Goal: Task Accomplishment & Management: Manage account settings

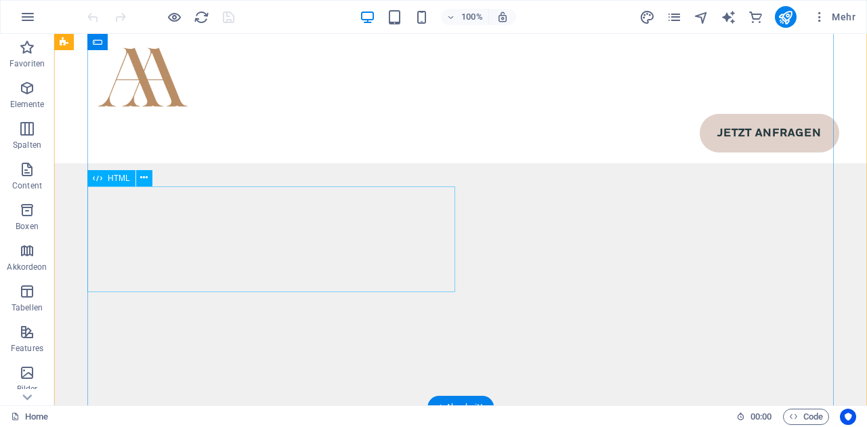
scroll to position [8220, 0]
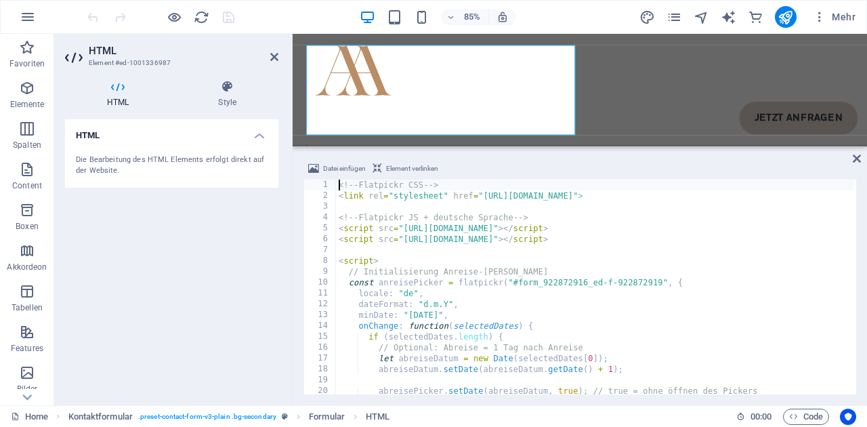
scroll to position [8016, 0]
type textarea "}); </script>"
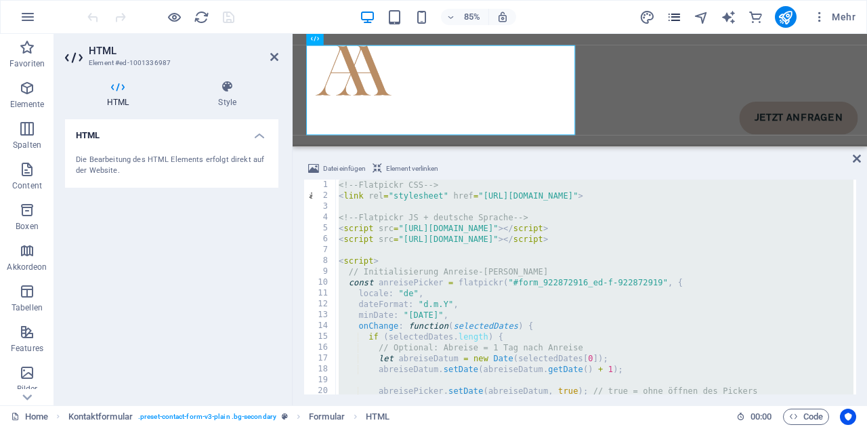
click at [678, 21] on icon "pages" at bounding box center [674, 17] width 16 height 16
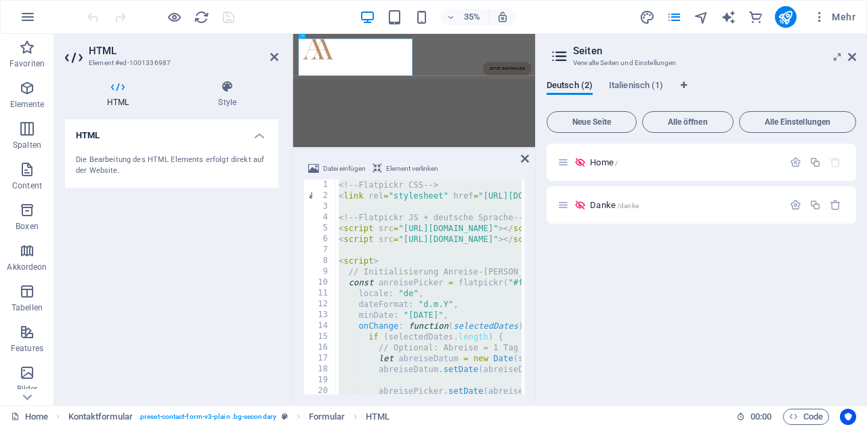
click at [267, 15] on div "35% Mehr" at bounding box center [473, 17] width 776 height 22
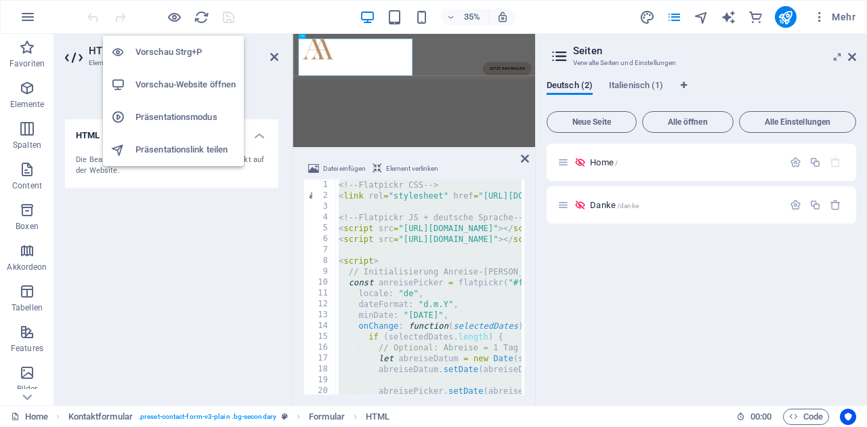
click at [196, 87] on h6 "Vorschau-Website öffnen" at bounding box center [185, 85] width 100 height 16
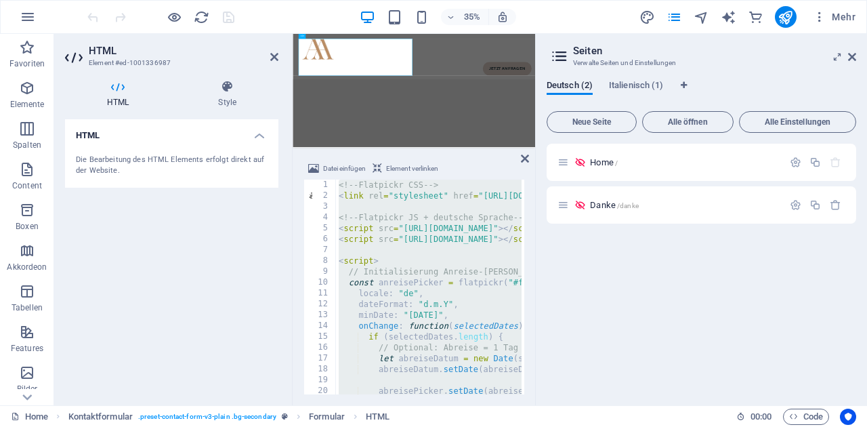
click at [446, 248] on div "<!-- Flatpickr CSS --> < link rel = "stylesheet" href = "[URL][DOMAIN_NAME]" > …" at bounding box center [594, 297] width 517 height 236
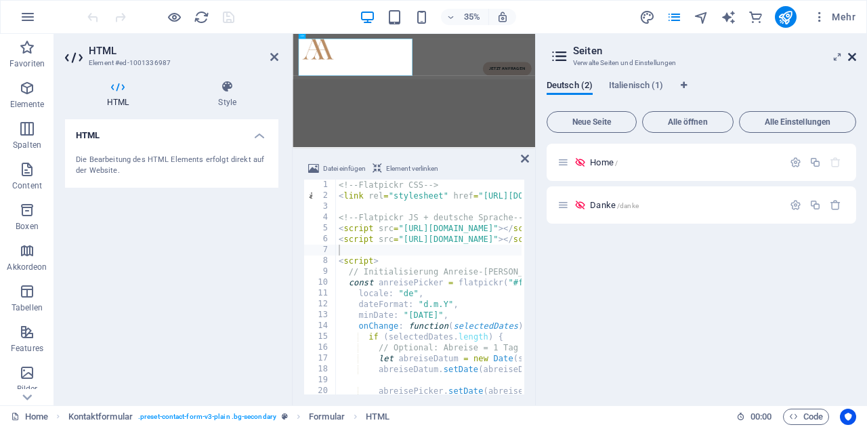
click at [853, 57] on icon at bounding box center [852, 56] width 8 height 11
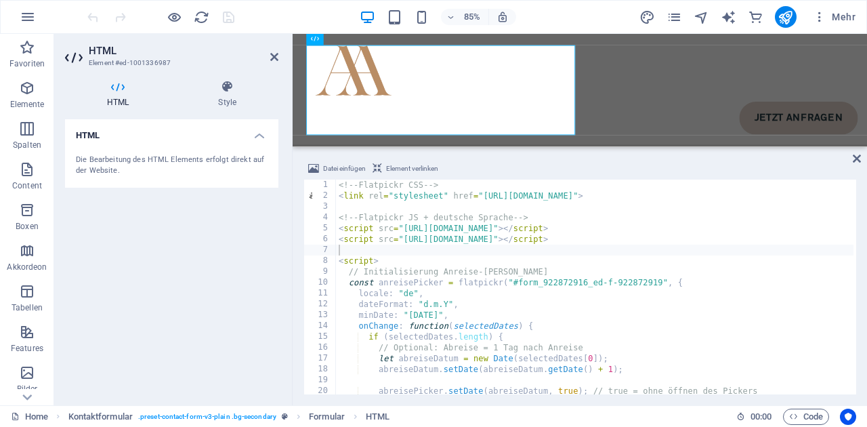
type textarea "<script>"
click at [510, 262] on div "<!-- Flatpickr CSS --> < link rel = "stylesheet" href = "[URL][DOMAIN_NAME]" > …" at bounding box center [594, 297] width 517 height 236
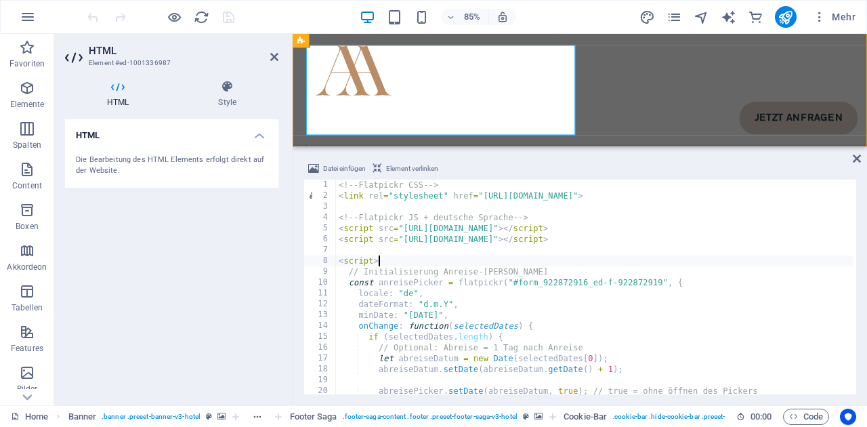
scroll to position [95, 0]
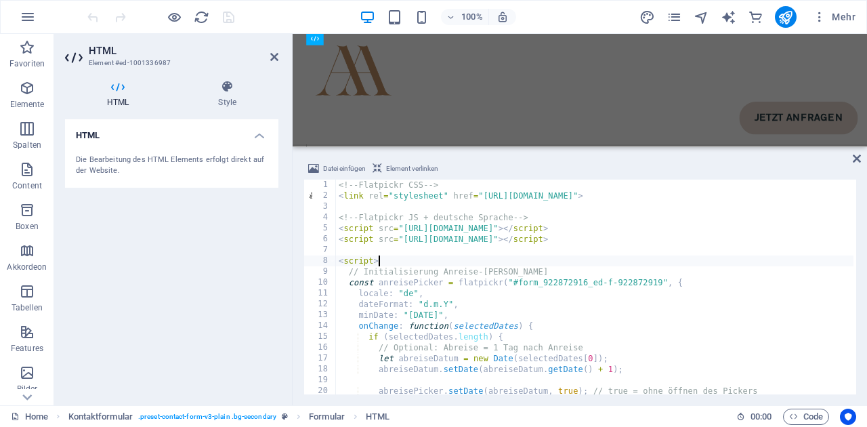
scroll to position [8016, 0]
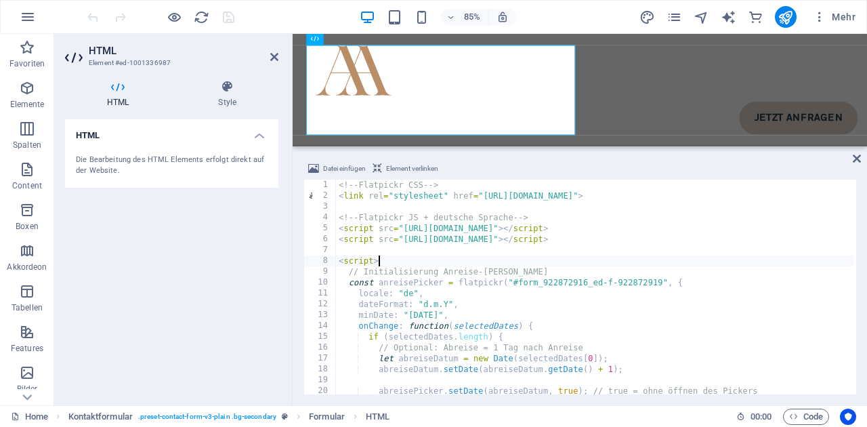
click at [445, 242] on div "<!-- Flatpickr CSS --> < link rel = "stylesheet" href = "[URL][DOMAIN_NAME]" > …" at bounding box center [594, 297] width 517 height 236
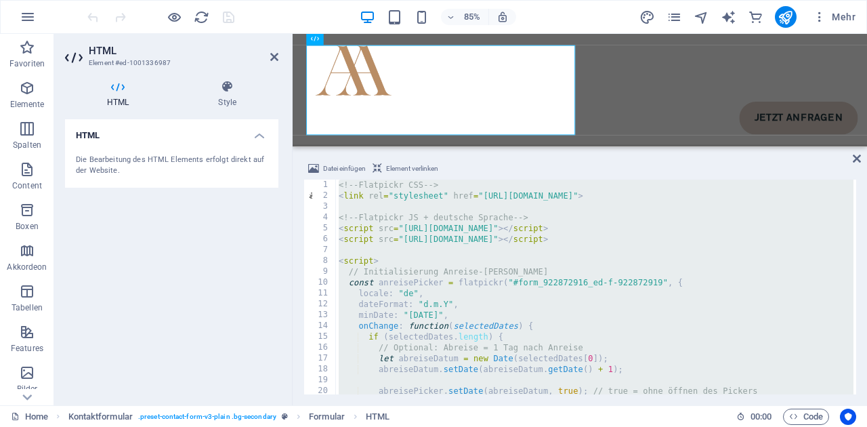
paste textarea
type textarea "</script>"
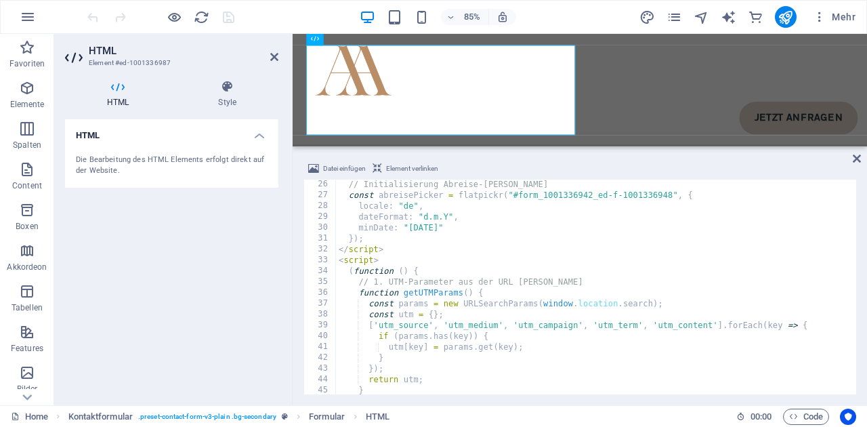
scroll to position [273, 0]
click at [230, 43] on header "HTML Element #ed-1001336987" at bounding box center [171, 51] width 213 height 35
click at [227, 15] on icon "save" at bounding box center [229, 17] width 16 height 16
select select
checkbox input "false"
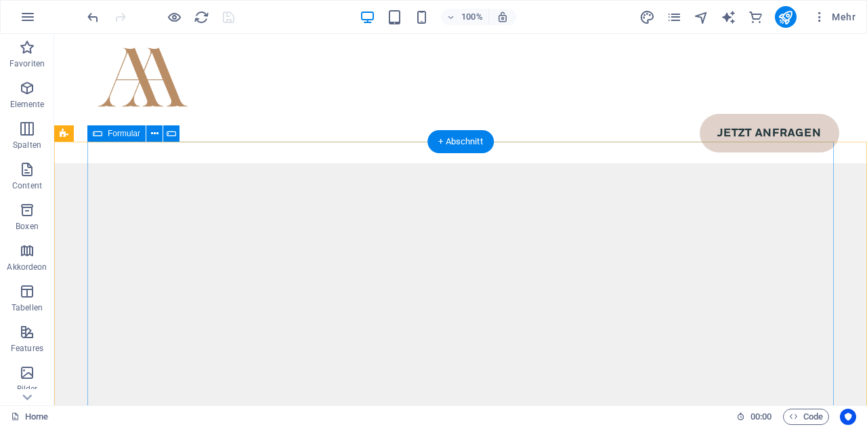
scroll to position [7810, 0]
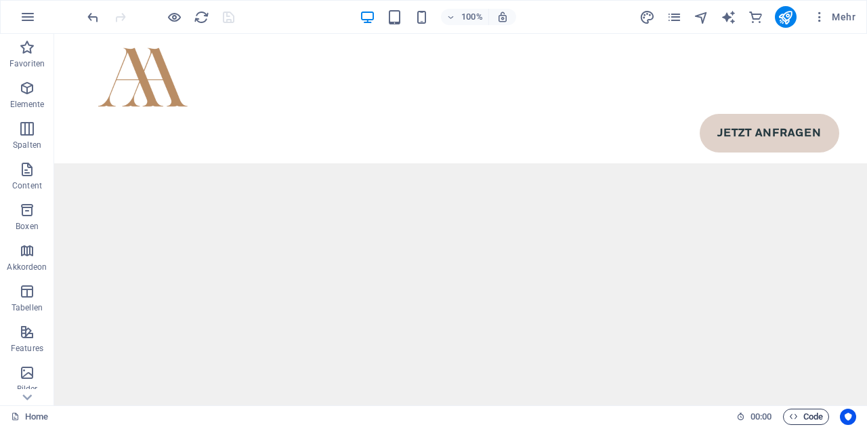
click at [807, 416] on span "Code" at bounding box center [806, 416] width 34 height 16
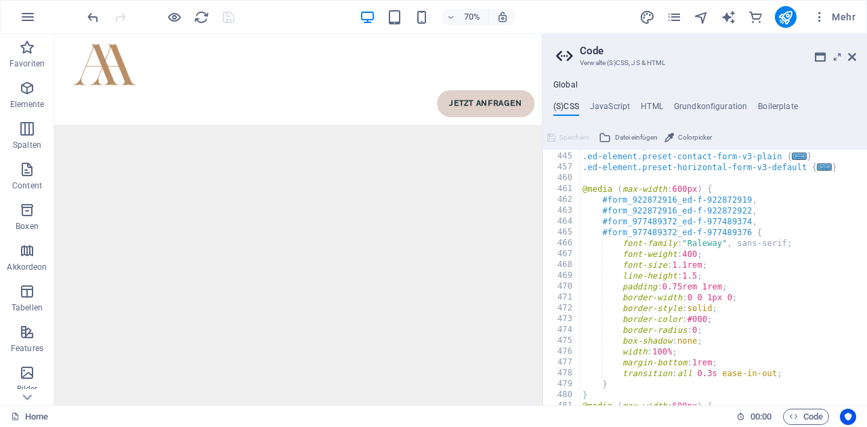
scroll to position [692, 0]
click at [676, 217] on div ".ed-element.preset-label-form-v3-default { ... } .ed-element.preset-contact-for…" at bounding box center [811, 278] width 462 height 277
drag, startPoint x: 602, startPoint y: 200, endPoint x: 751, endPoint y: 200, distance: 149.0
click at [751, 200] on div ".ed-element.preset-label-form-v3-default { ... } .ed-element.preset-contact-for…" at bounding box center [811, 278] width 462 height 277
paste textarea "1001336942_ed-f-1001336945"
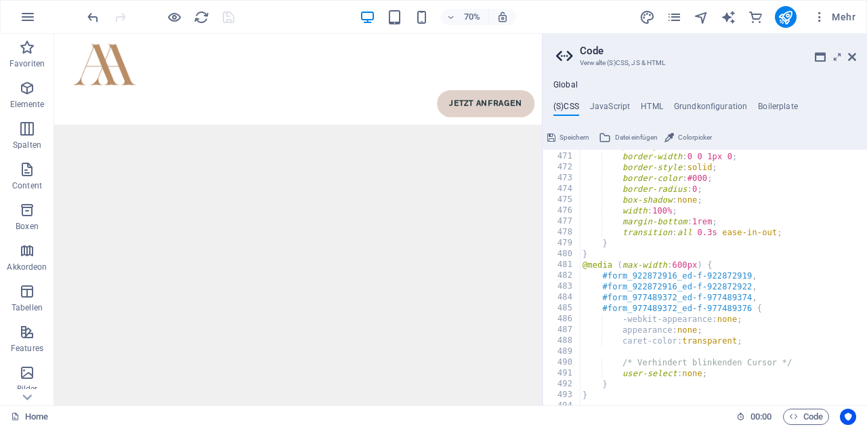
scroll to position [0, 0]
drag, startPoint x: 603, startPoint y: 276, endPoint x: 750, endPoint y: 276, distance: 147.6
click at [750, 276] on div "padding : 0.75rem 1rem ; border-width : 0 0 1px 0 ; border-style : solid ; bord…" at bounding box center [811, 278] width 462 height 277
paste textarea "1001336942_ed-f-1001336945"
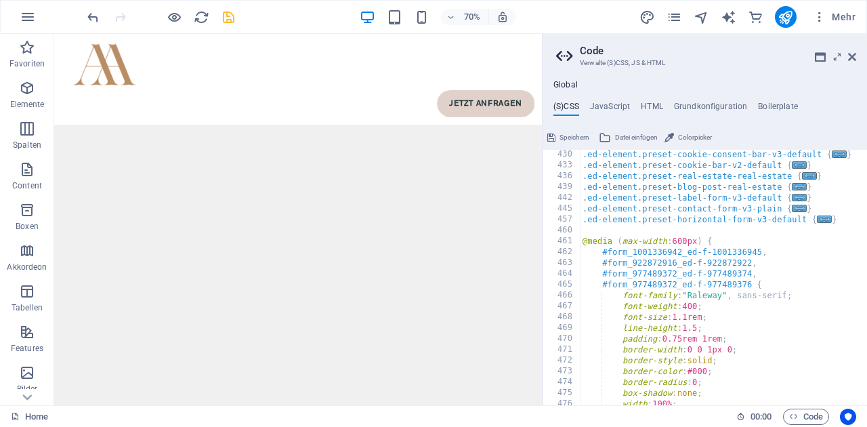
scroll to position [640, 0]
drag, startPoint x: 603, startPoint y: 263, endPoint x: 752, endPoint y: 263, distance: 149.0
click at [752, 263] on div ".ed-element.preset-cookie-consent-bar-v3-default { ... } .ed-element.preset-coo…" at bounding box center [811, 287] width 462 height 277
paste textarea "1001336942_ed-f-1001336948"
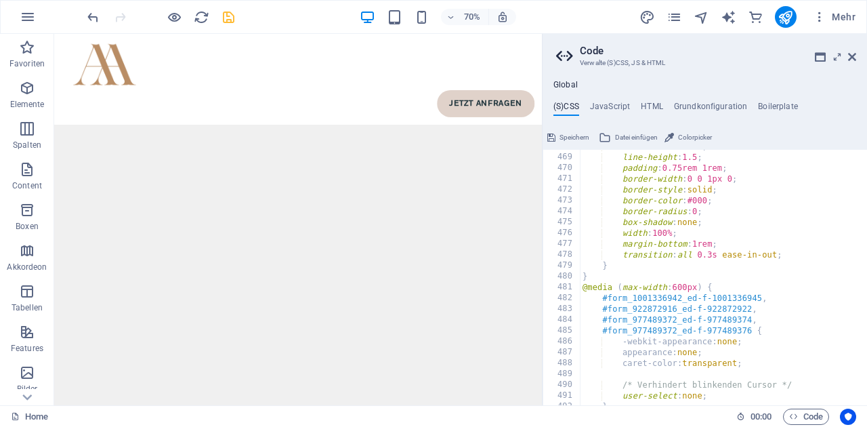
scroll to position [810, 0]
drag, startPoint x: 602, startPoint y: 310, endPoint x: 750, endPoint y: 310, distance: 147.6
click at [750, 310] on div "font-size : 1.1rem ; line-height : 1.5 ; padding : 0.75rem 1rem ; border-width …" at bounding box center [811, 279] width 462 height 277
paste textarea "1001336942_ed-f-1001336948"
type textarea "#form_1001336942_ed-f-1001336948,"
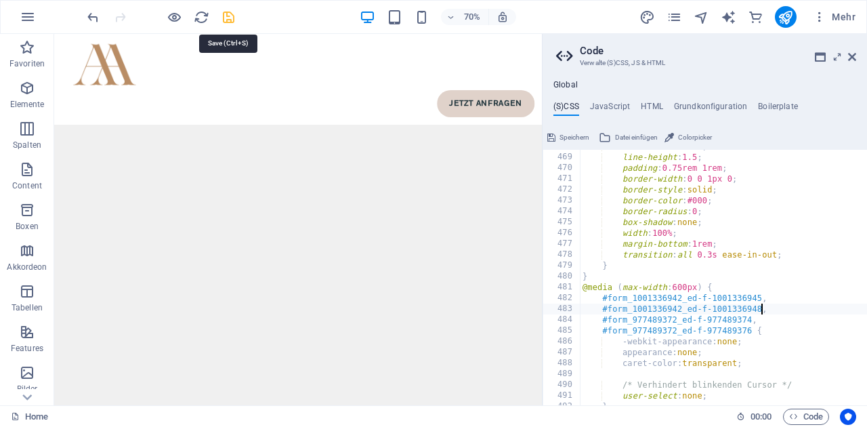
click at [230, 21] on icon "save" at bounding box center [229, 17] width 16 height 16
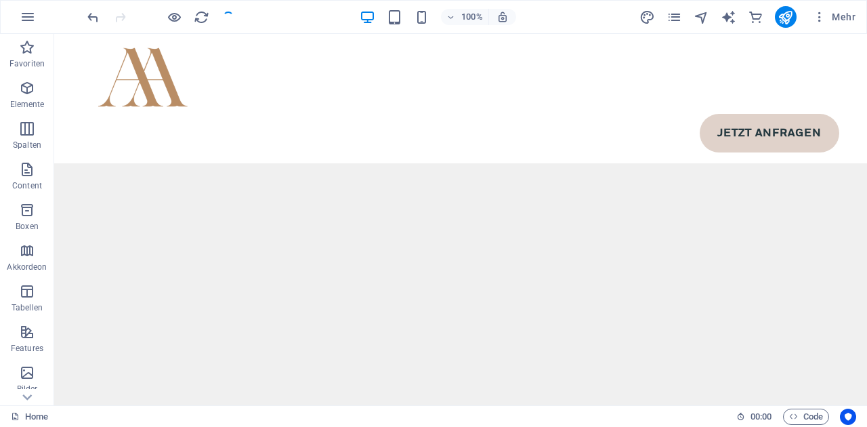
scroll to position [7810, 0]
click at [807, 417] on span "Code" at bounding box center [806, 416] width 34 height 16
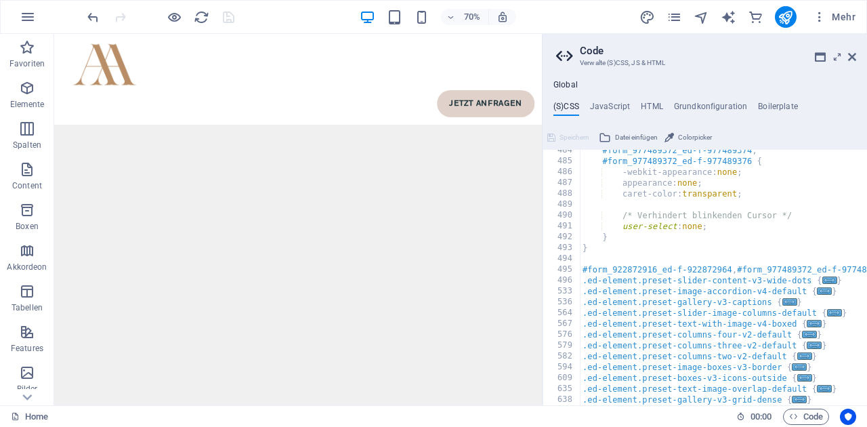
scroll to position [991, 0]
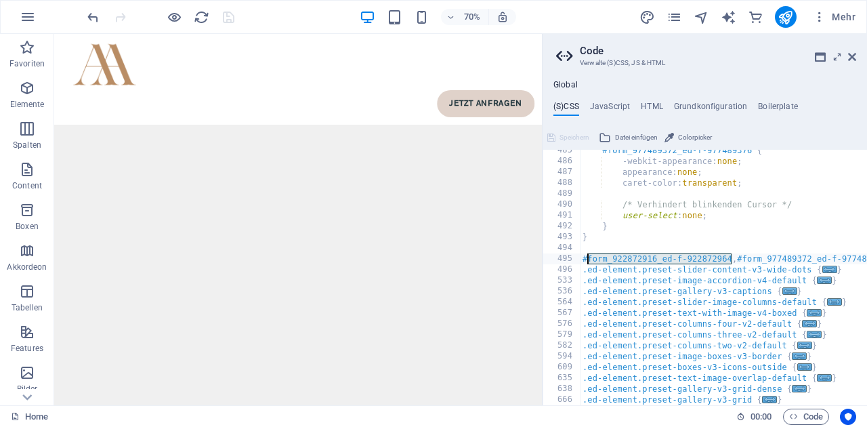
drag, startPoint x: 733, startPoint y: 259, endPoint x: 588, endPoint y: 259, distance: 144.2
click at [588, 259] on div "#form_977489372_ed-f-977489376 { -webkit-appearance: none ; appearance: none ; …" at bounding box center [811, 283] width 462 height 277
type textarea "#form_1001336942_ed-f-1001336990, #form_977489372_ed-f-977489404 { display: non…"
click at [254, 20] on div "70% Mehr" at bounding box center [473, 17] width 776 height 22
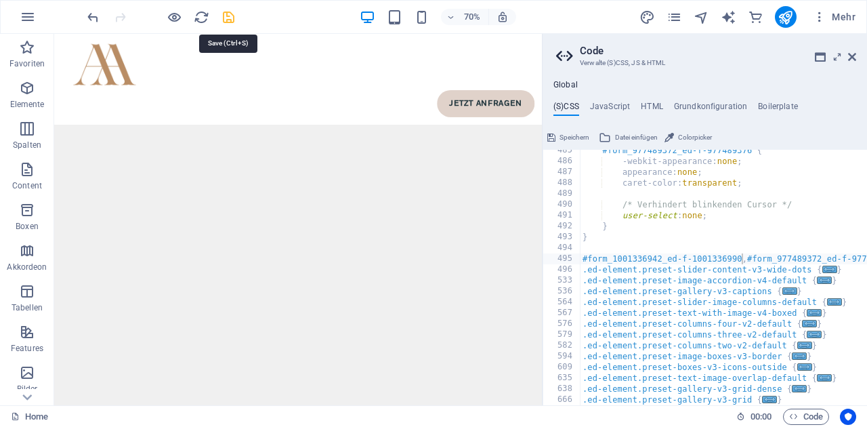
click at [226, 20] on icon "save" at bounding box center [229, 17] width 16 height 16
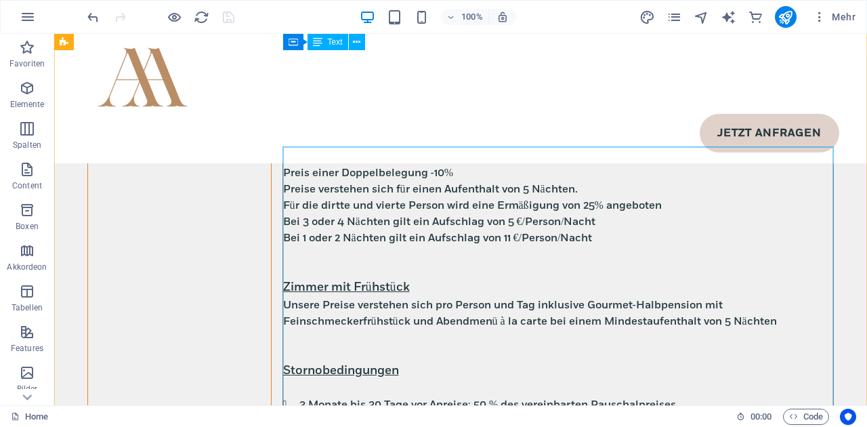
scroll to position [4591, 0]
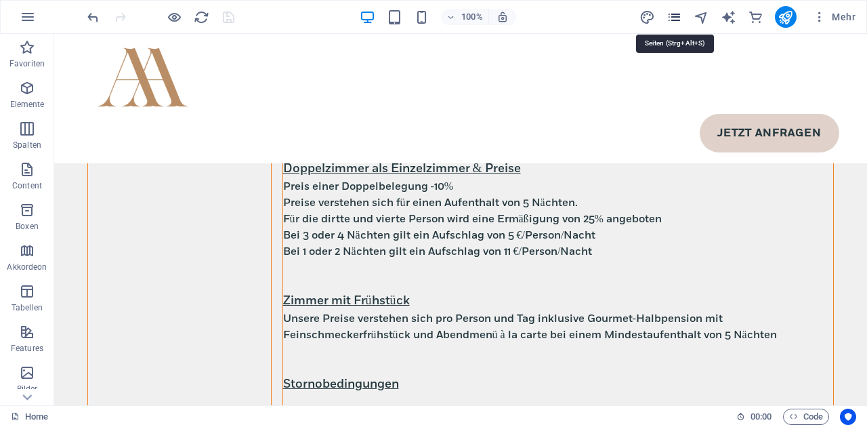
click at [679, 19] on icon "pages" at bounding box center [674, 17] width 16 height 16
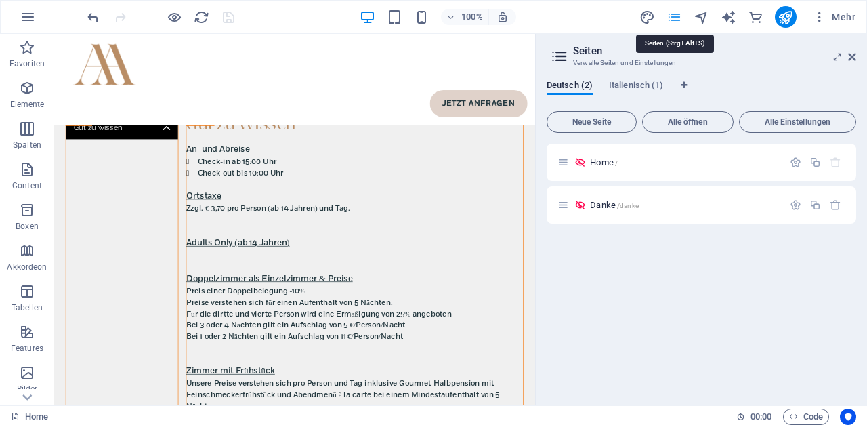
scroll to position [4679, 0]
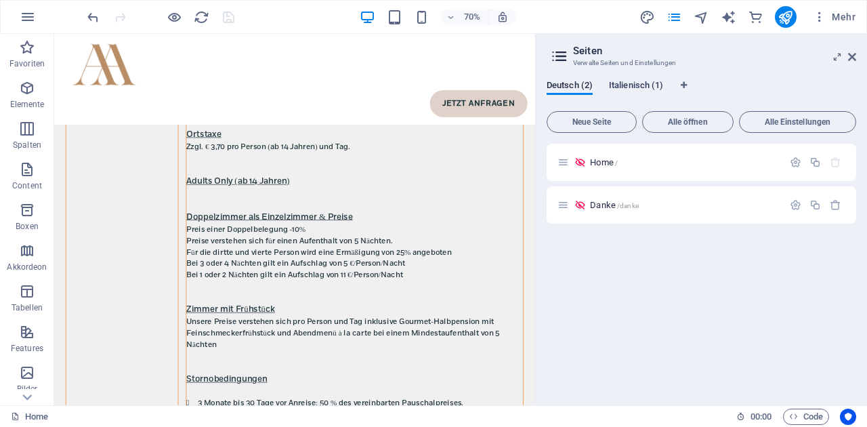
click at [634, 85] on span "Italienisch (1)" at bounding box center [636, 86] width 54 height 19
click at [796, 160] on icon "button" at bounding box center [795, 162] width 12 height 12
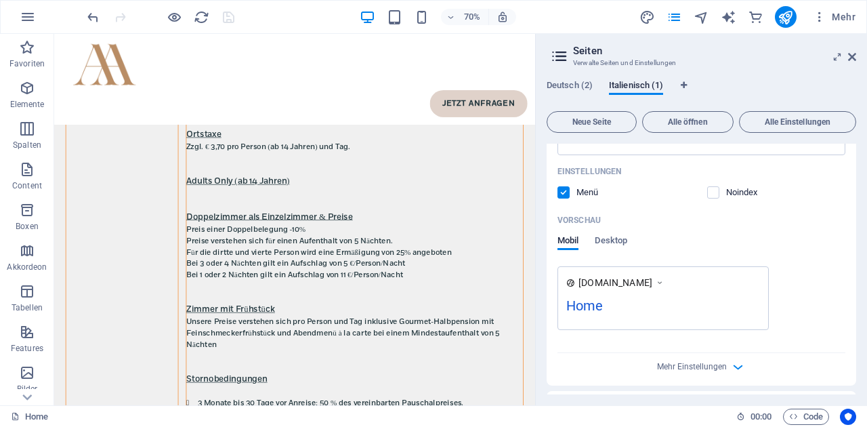
scroll to position [326, 0]
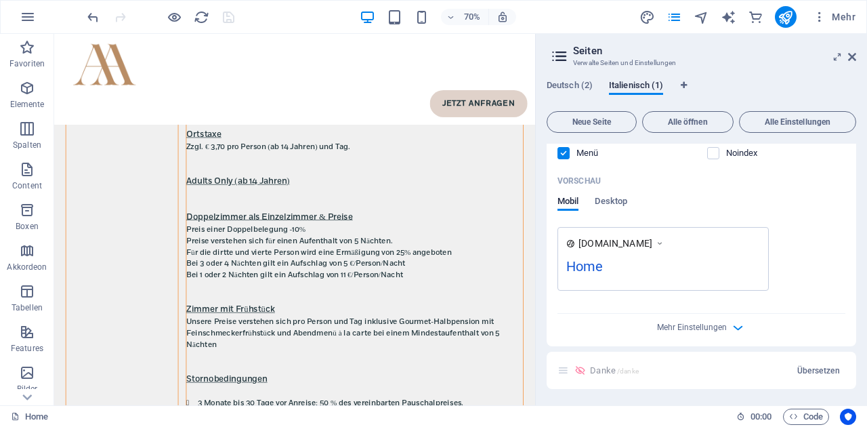
click at [714, 161] on div "Einstellungen Menü Noindex" at bounding box center [701, 142] width 288 height 43
click at [714, 147] on label at bounding box center [713, 153] width 12 height 12
click at [0, 0] on input "checkbox" at bounding box center [0, 0] width 0 height 0
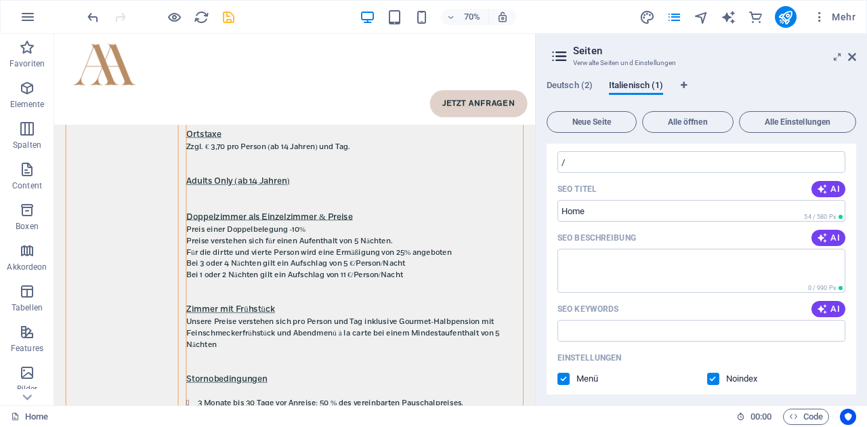
scroll to position [0, 0]
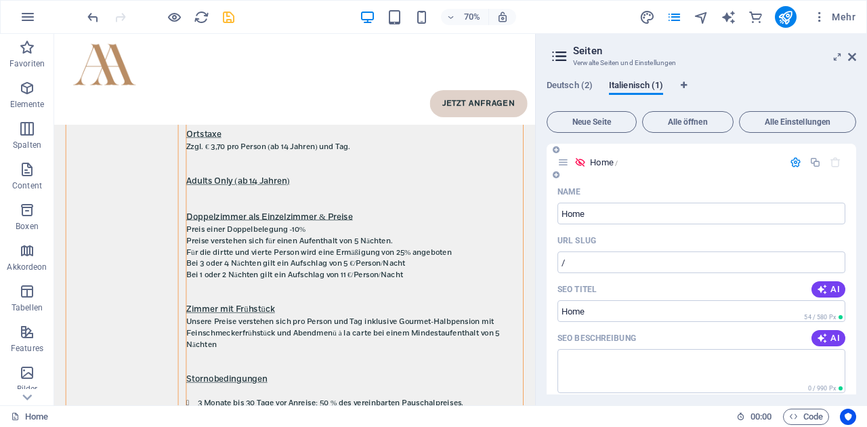
click at [599, 160] on span "Home /" at bounding box center [604, 162] width 28 height 10
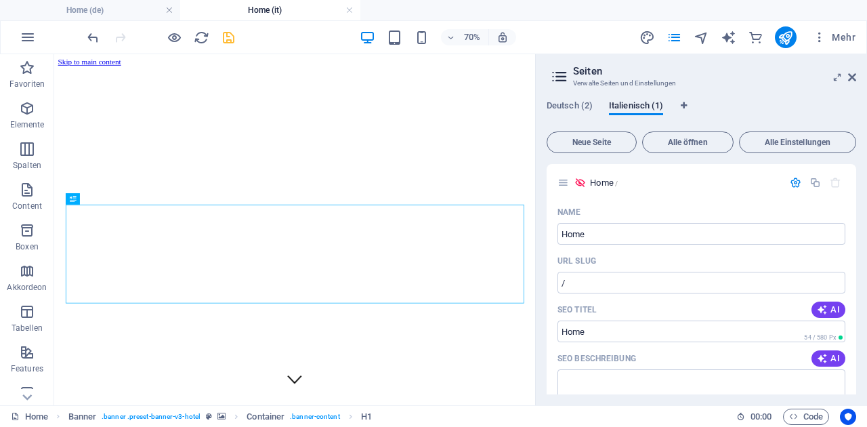
click at [227, 35] on icon "save" at bounding box center [229, 38] width 16 height 16
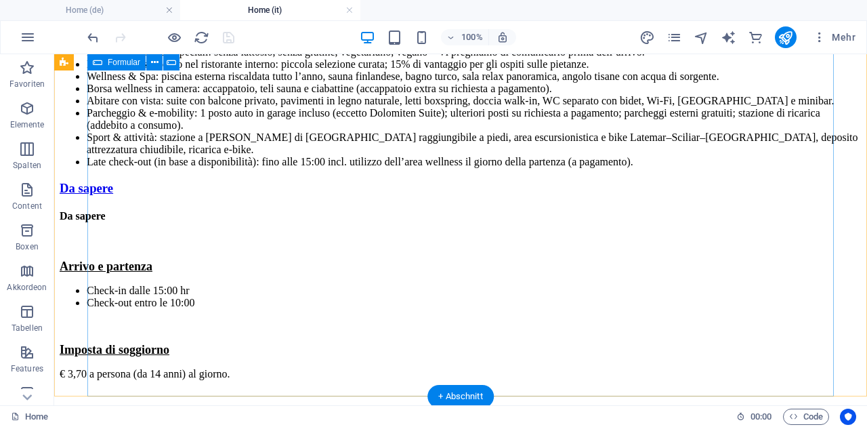
scroll to position [8086, 0]
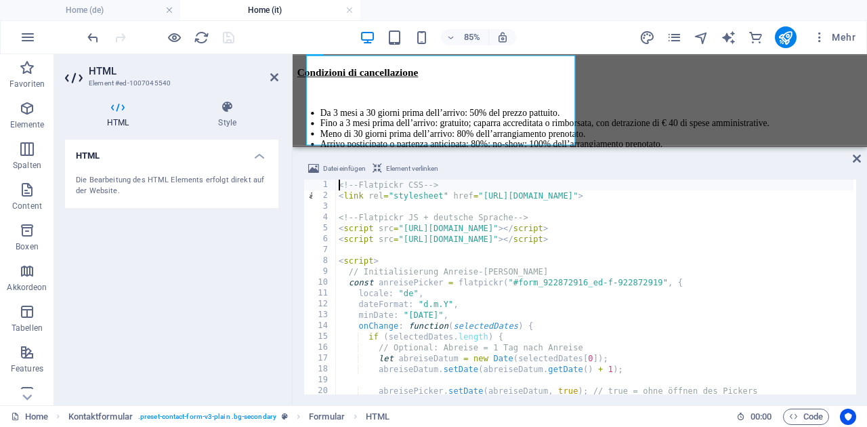
click at [374, 241] on div "<!-- Flatpickr CSS --> < link rel = "stylesheet" href = "[URL][DOMAIN_NAME]" > …" at bounding box center [594, 297] width 517 height 236
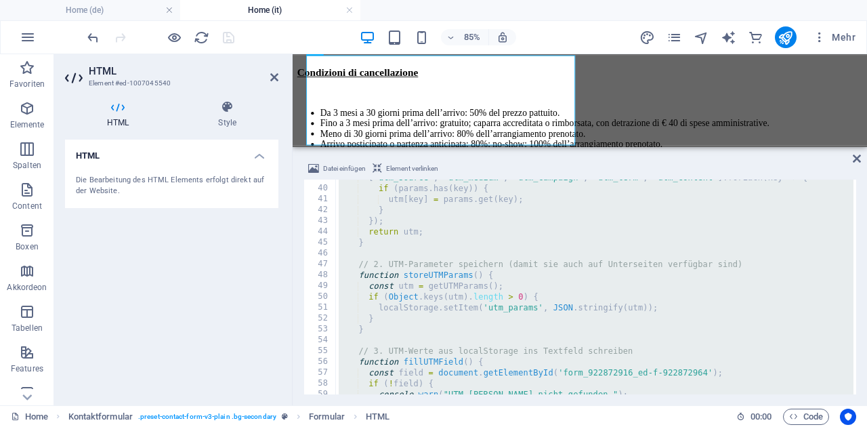
scroll to position [418, 0]
click at [457, 303] on div "[ 'utm_source' , 'utm_medium' , 'utm_campaign' , 'utm_term' , 'utm_content' ] .…" at bounding box center [594, 291] width 517 height 236
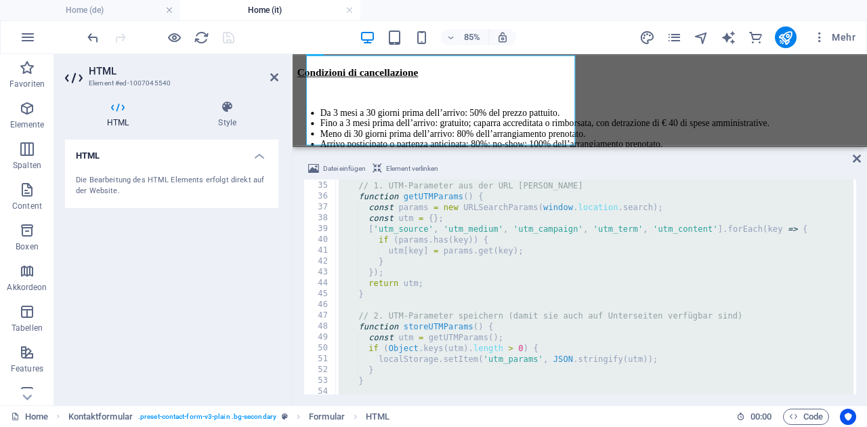
scroll to position [0, 0]
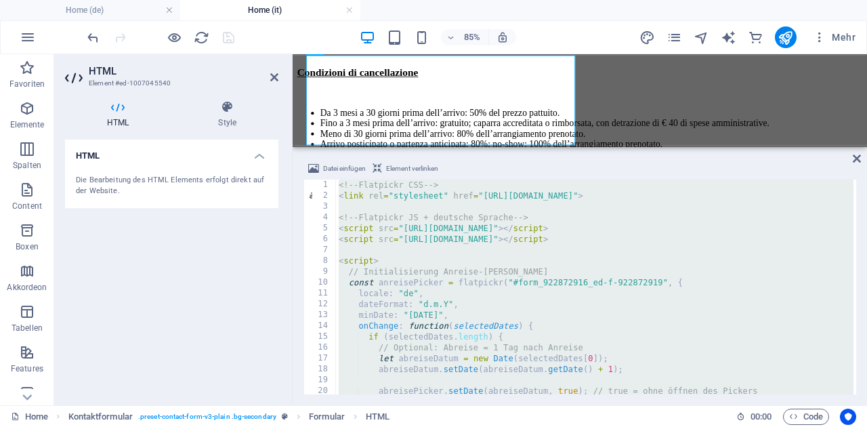
click at [416, 283] on div "<!-- Flatpickr CSS --> < link rel = "stylesheet" href = "[URL][DOMAIN_NAME]" > …" at bounding box center [594, 297] width 517 height 236
paste textarea
type textarea "</script>"
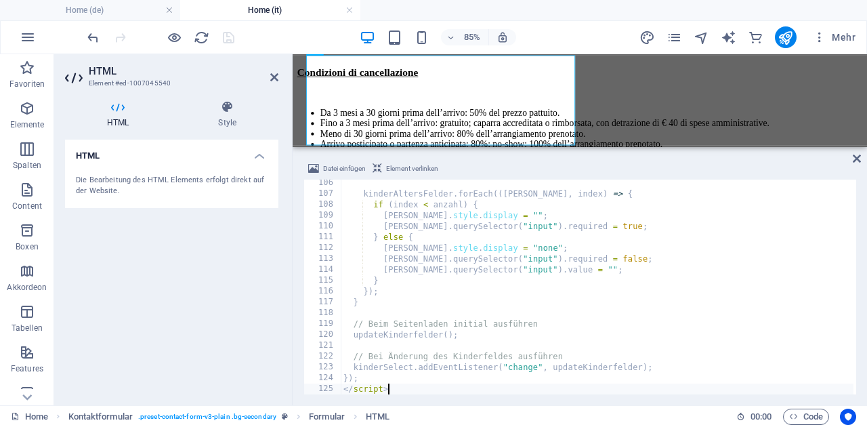
click at [248, 242] on div "HTML Die Bearbeitung des HTML Elements erfolgt direkt auf der Website." at bounding box center [171, 266] width 213 height 255
click at [230, 39] on icon "save" at bounding box center [229, 38] width 16 height 16
select select
checkbox input "false"
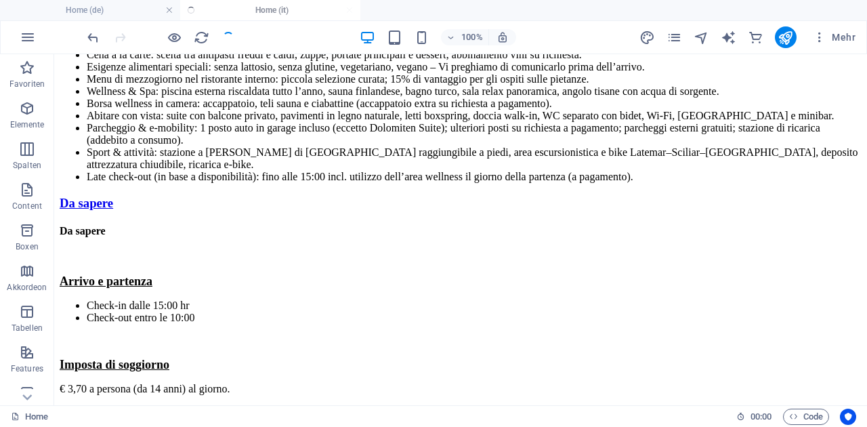
scroll to position [8216, 0]
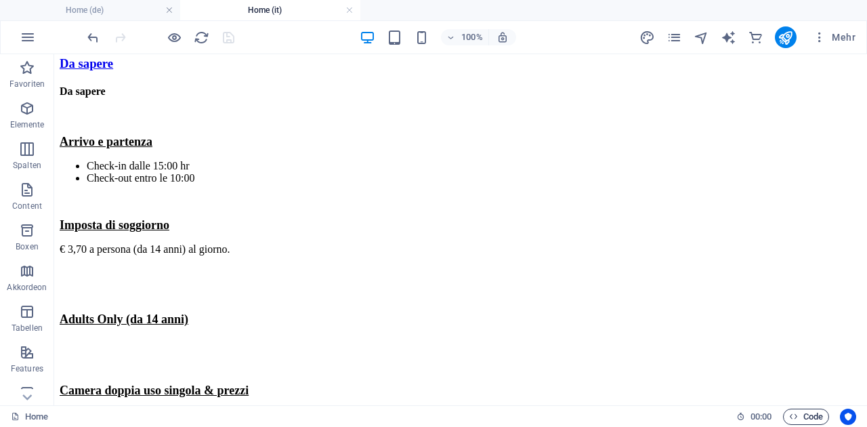
click at [806, 417] on span "Code" at bounding box center [806, 416] width 34 height 16
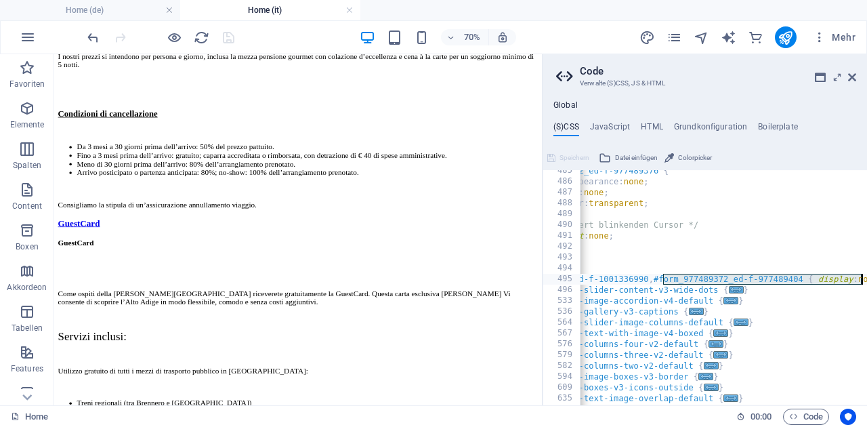
scroll to position [0, 98]
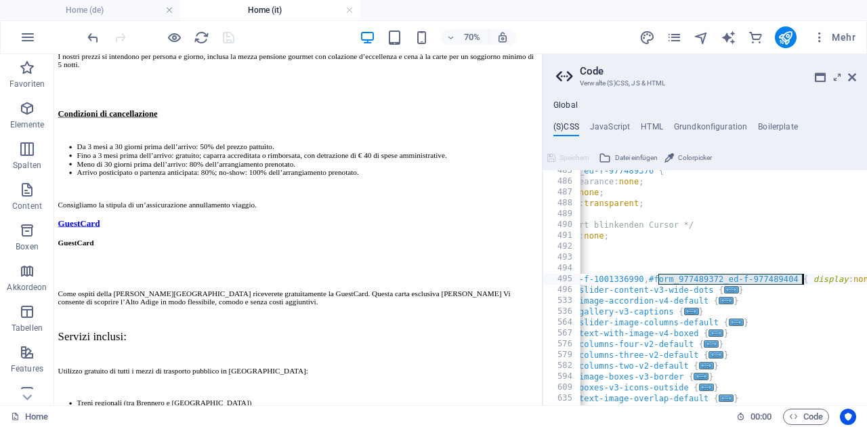
drag, startPoint x: 758, startPoint y: 280, endPoint x: 800, endPoint y: 280, distance: 42.0
click at [800, 280] on div "#form_977489372_ed-f-977489376 { -webkit-appearance: none ; appearance: none ; …" at bounding box center [717, 293] width 473 height 257
paste textarea "1007045495_ed-f-1007045543"
type textarea "#form_1001336942_ed-f-1001336990, #form_1007045495_ed-f-1007045543 { display: n…"
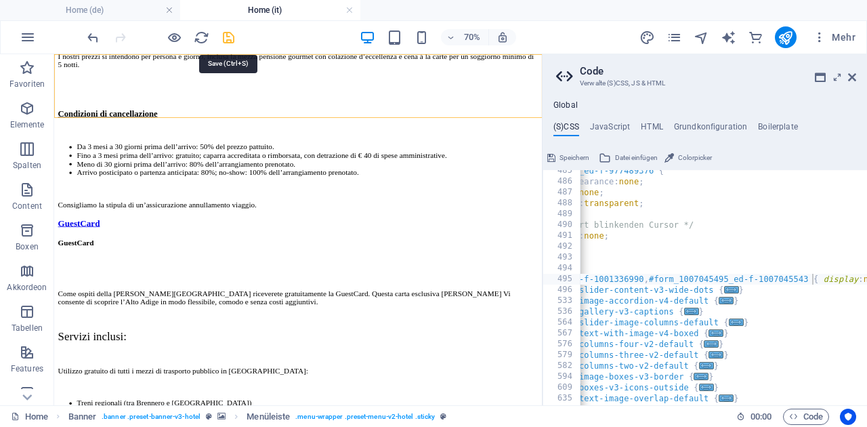
click at [226, 39] on icon "save" at bounding box center [229, 38] width 16 height 16
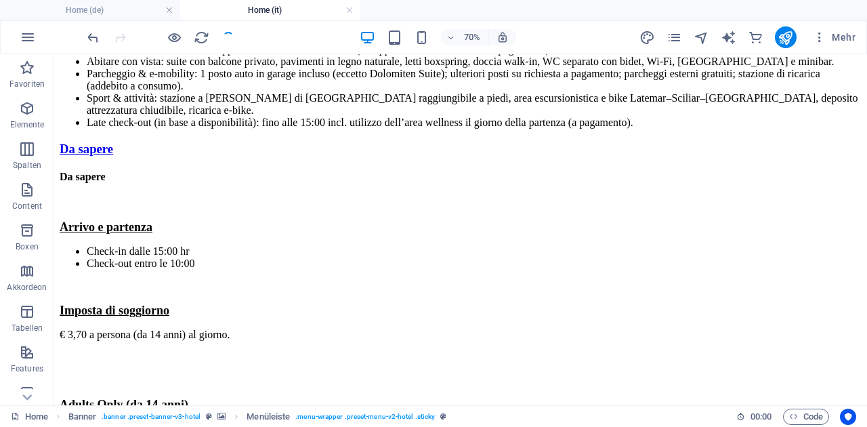
scroll to position [8216, 0]
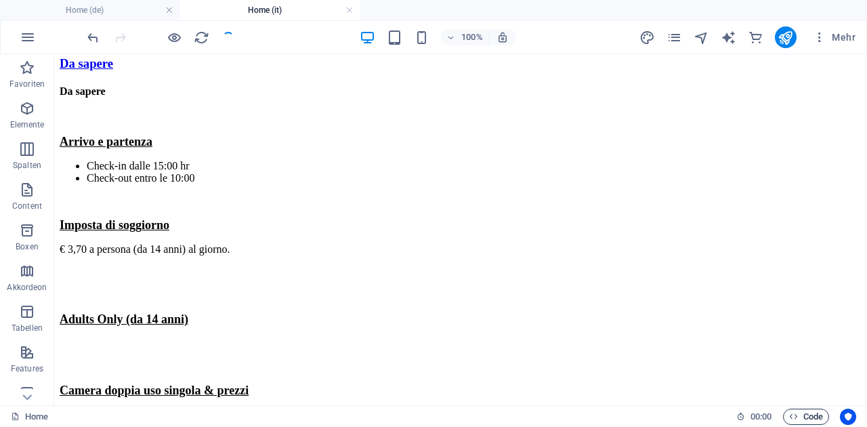
click at [803, 413] on span "Code" at bounding box center [806, 416] width 34 height 16
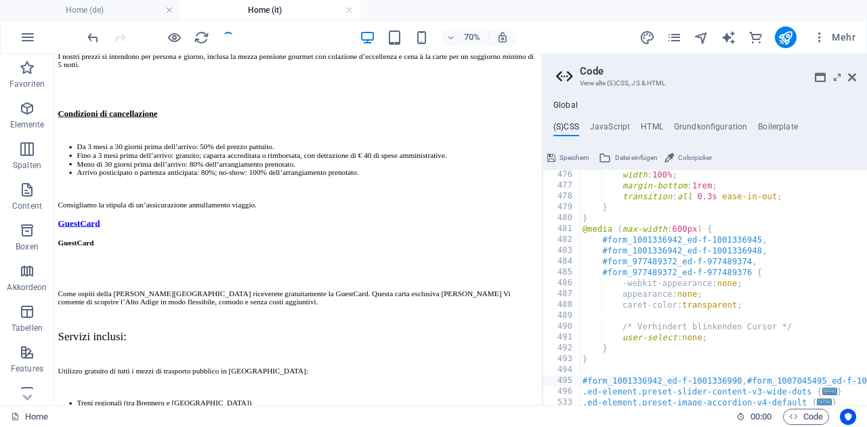
scroll to position [891, 0]
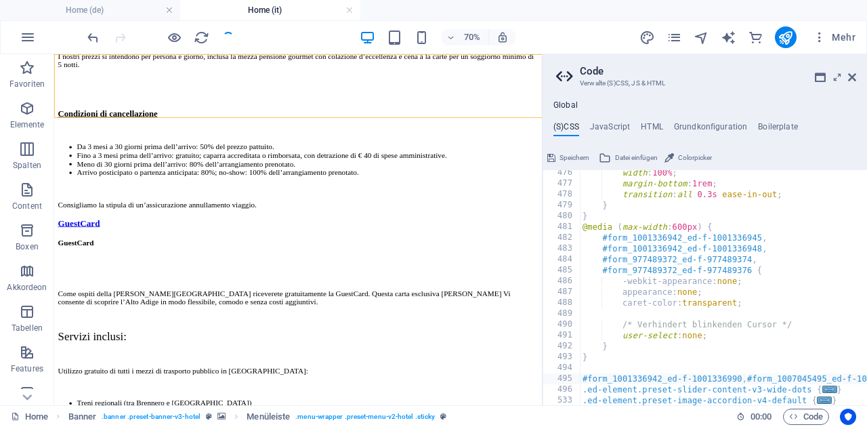
click at [236, 37] on div "70% Mehr" at bounding box center [473, 37] width 776 height 22
click at [852, 76] on icon at bounding box center [852, 77] width 8 height 11
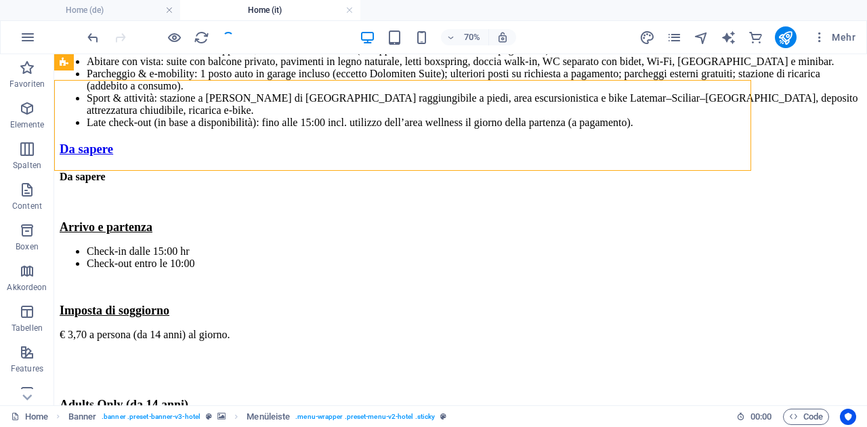
scroll to position [8216, 0]
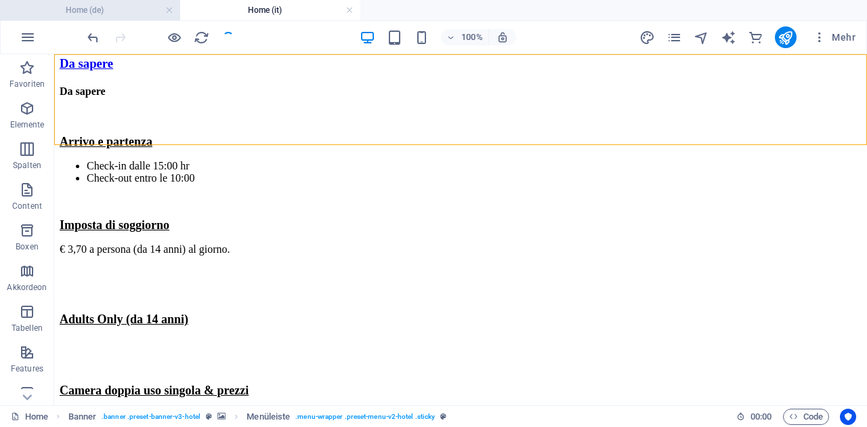
click at [132, 14] on h4 "Home (de)" at bounding box center [90, 10] width 180 height 15
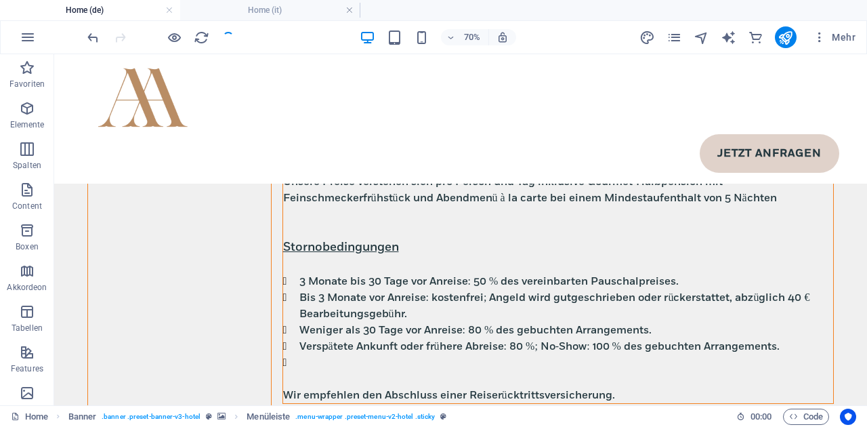
scroll to position [0, 0]
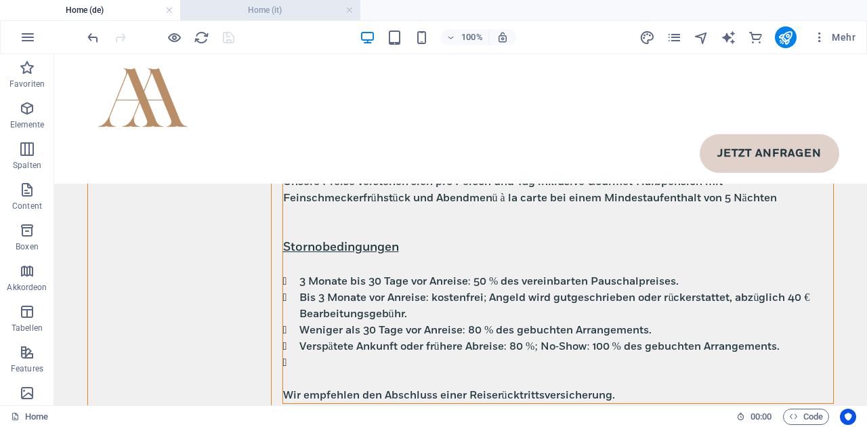
click at [259, 16] on h4 "Home (it)" at bounding box center [270, 10] width 180 height 15
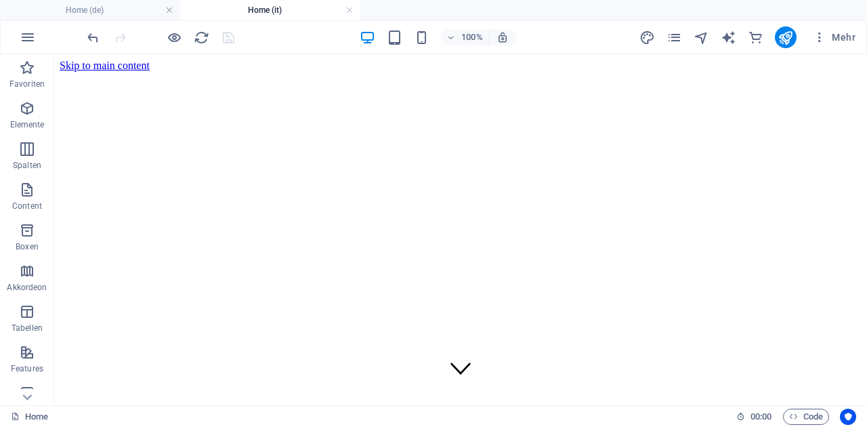
scroll to position [8216, 0]
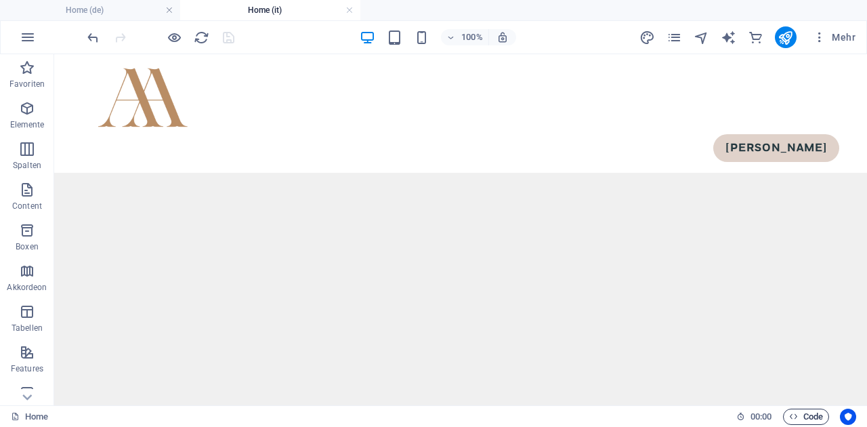
click at [806, 418] on span "Code" at bounding box center [806, 416] width 34 height 16
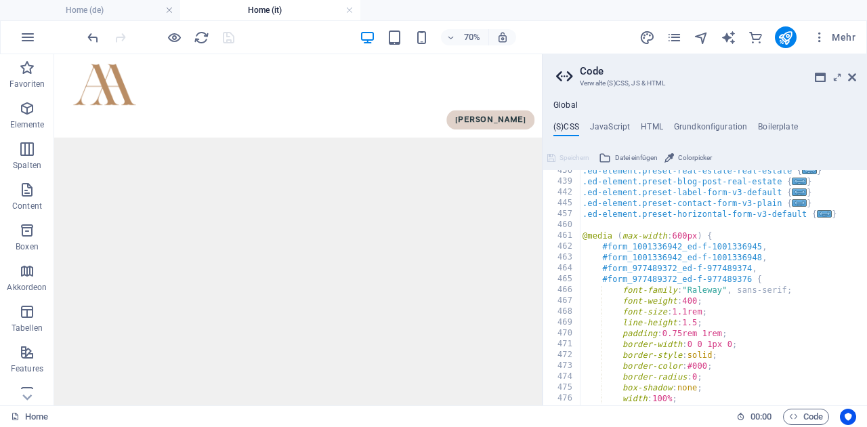
scroll to position [666, 0]
drag, startPoint x: 604, startPoint y: 267, endPoint x: 750, endPoint y: 267, distance: 146.2
click at [750, 267] on div ".ed-element.preset-real-estate-real-estate { ... } .ed-element.preset-blog-post…" at bounding box center [821, 293] width 483 height 257
paste textarea "1007045495_ed-f-1007045498"
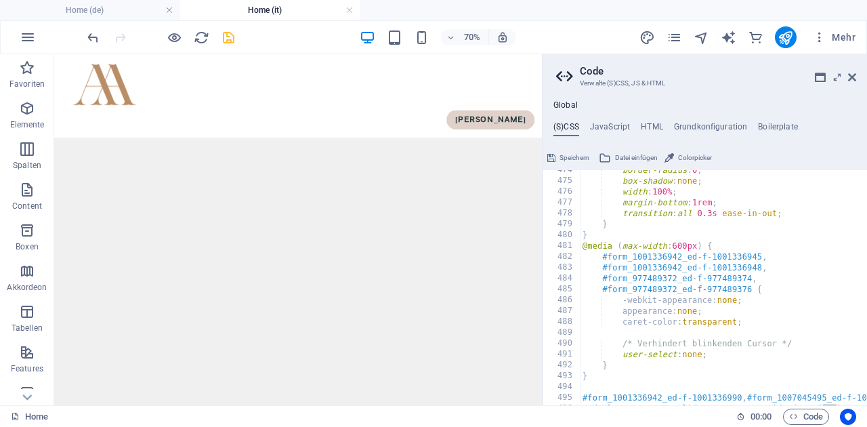
scroll to position [870, 0]
drag, startPoint x: 601, startPoint y: 280, endPoint x: 749, endPoint y: 279, distance: 147.6
click at [749, 279] on div "border-radius : 0 ; box-shadow : none ; width : 100% ; margin-bottom : 1rem ; t…" at bounding box center [821, 295] width 483 height 257
paste textarea "1007045495_ed-f-1007045498"
drag, startPoint x: 603, startPoint y: 292, endPoint x: 754, endPoint y: 292, distance: 151.0
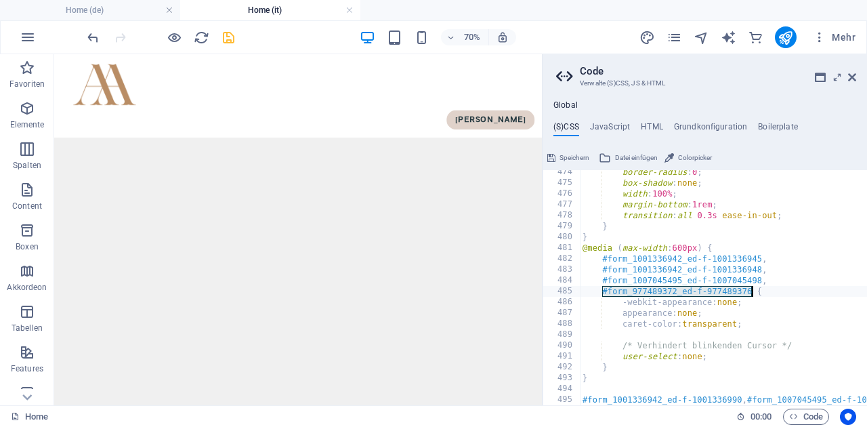
click at [754, 292] on div "border-radius : 0 ; box-shadow : none ; width : 100% ; margin-bottom : 1rem ; t…" at bounding box center [821, 295] width 483 height 257
paste textarea "1007045495_ed-f-1007045501"
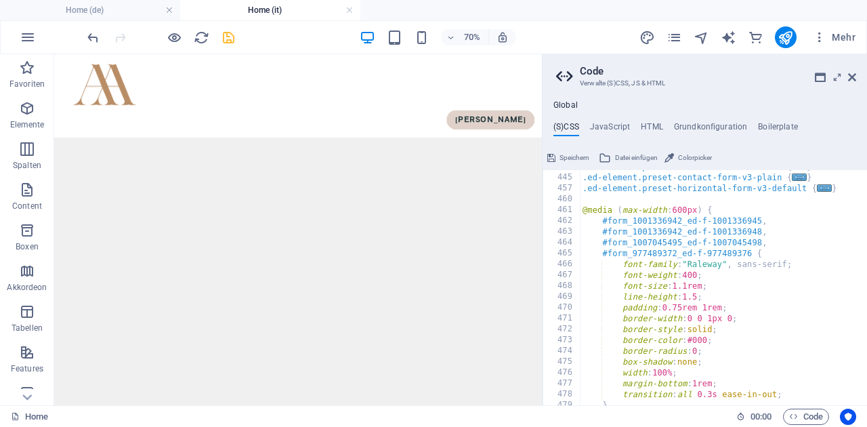
scroll to position [723, 0]
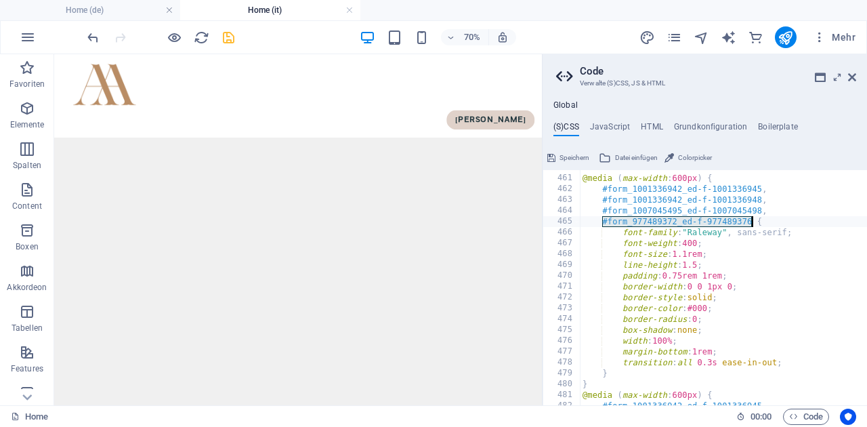
drag, startPoint x: 603, startPoint y: 222, endPoint x: 749, endPoint y: 223, distance: 145.6
click at [749, 223] on div "@media ( max-width : 600px ) { #form_1001336942_ed-f-1001336945 , #form_1001336…" at bounding box center [821, 290] width 483 height 257
paste textarea "1007045495_ed-f-1007045501"
type textarea "#form_1007045495_ed-f-1007045501 {"
click at [226, 39] on icon "save" at bounding box center [229, 38] width 16 height 16
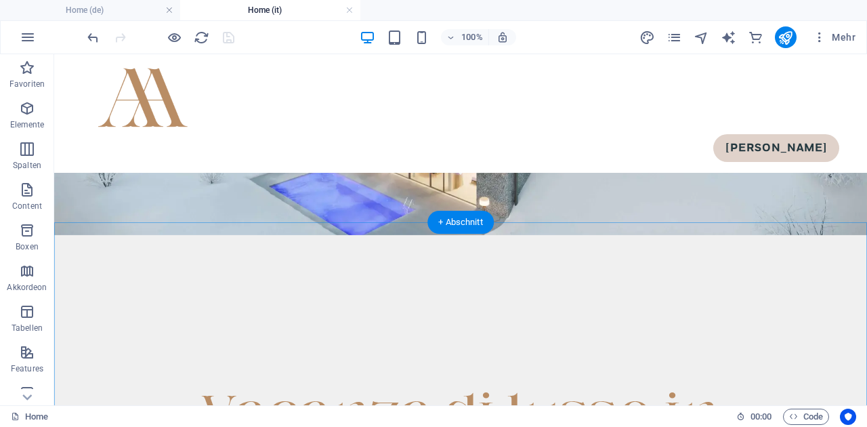
scroll to position [202, 0]
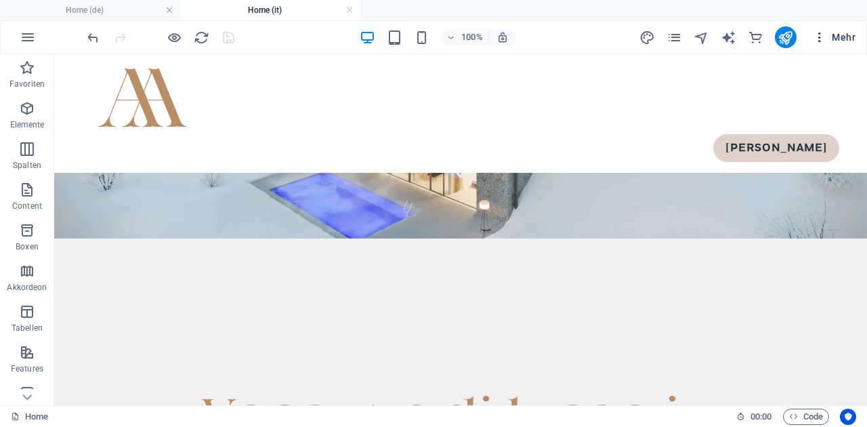
click at [831, 40] on span "Mehr" at bounding box center [833, 37] width 43 height 14
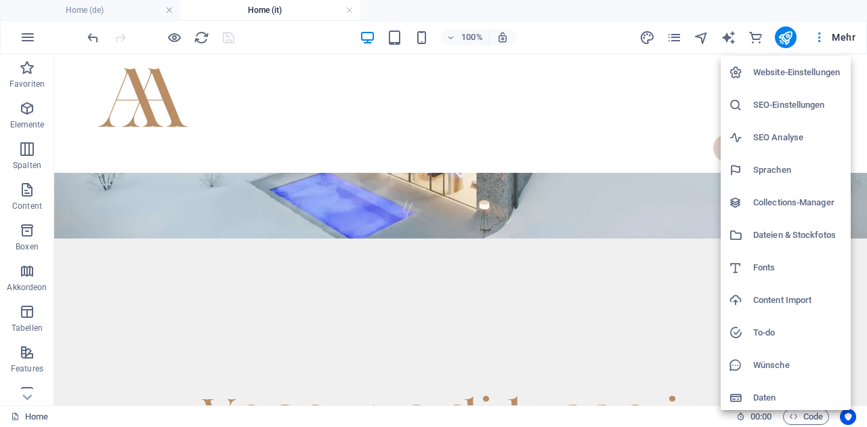
click at [783, 105] on h6 "SEO-Einstellungen" at bounding box center [797, 105] width 89 height 16
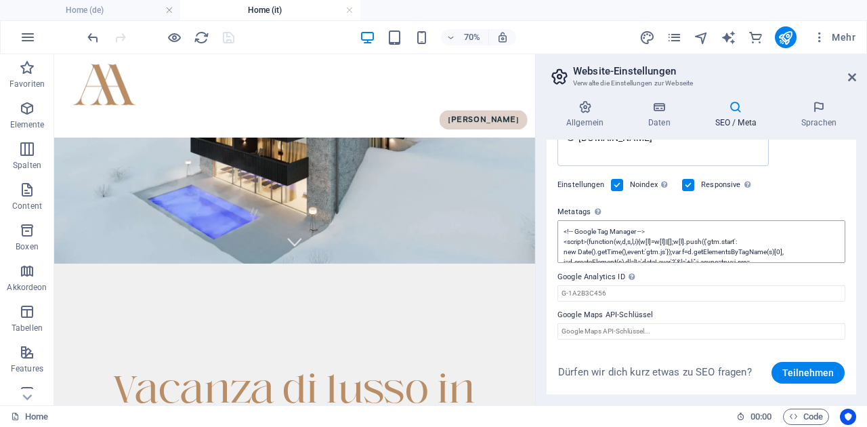
scroll to position [41, 0]
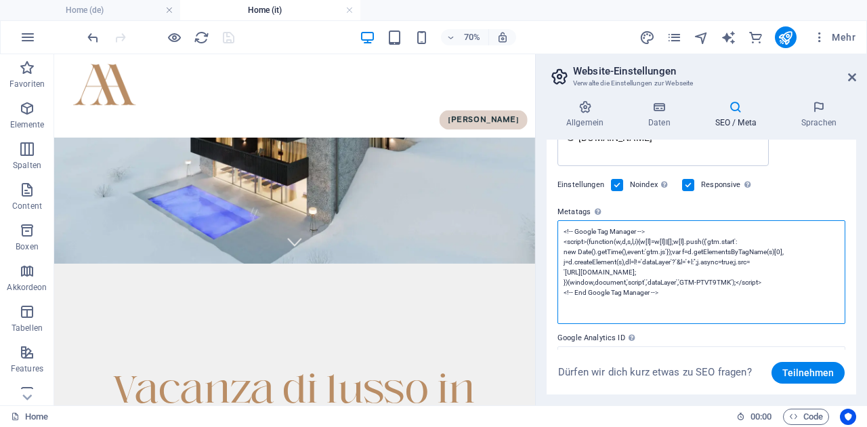
click at [659, 239] on textarea "<!-- Google Tag Manager --> <script>(function(w,d,s,l,i){w[l]=w[l]||[];w[l].pus…" at bounding box center [701, 272] width 288 height 104
paste textarea "WT2RZ232"
type textarea "<!-- Google Tag Manager --> <script>(function(w,d,s,l,i){w[l]=w[l]||[];w[l].pus…"
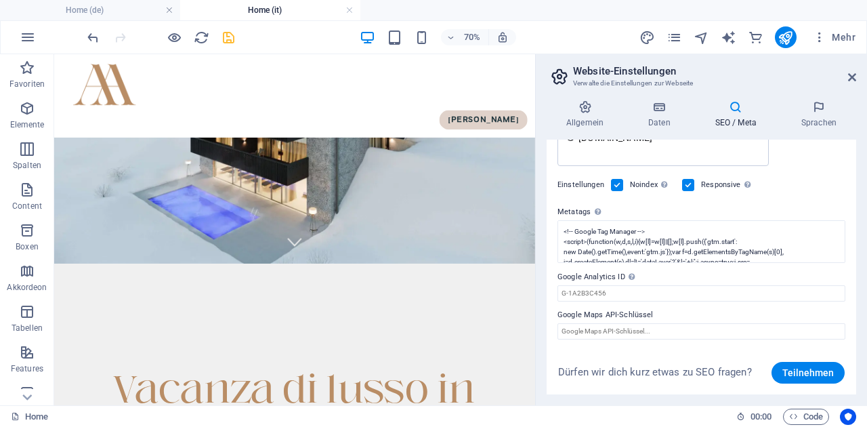
click at [553, 204] on div "SEO Titel Der Titel der Website - Das Erkennungsmerkmal in Suchmaschinen. AI 0 …" at bounding box center [700, 266] width 309 height 255
click at [229, 37] on icon "save" at bounding box center [229, 38] width 16 height 16
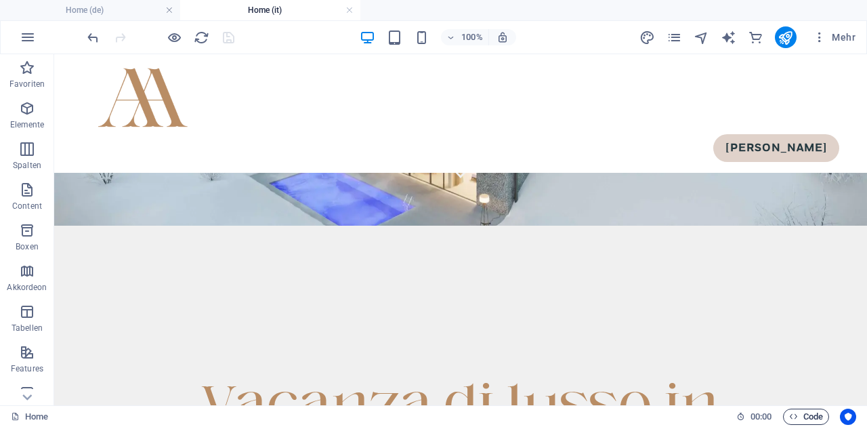
click at [812, 414] on span "Code" at bounding box center [806, 416] width 34 height 16
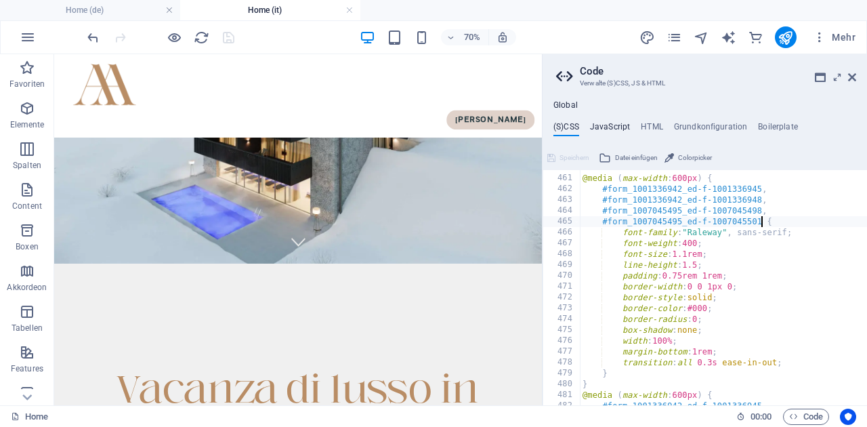
click at [616, 127] on h4 "JavaScript" at bounding box center [610, 129] width 40 height 15
type textarea "/* JS for preset "Menu V2" */"
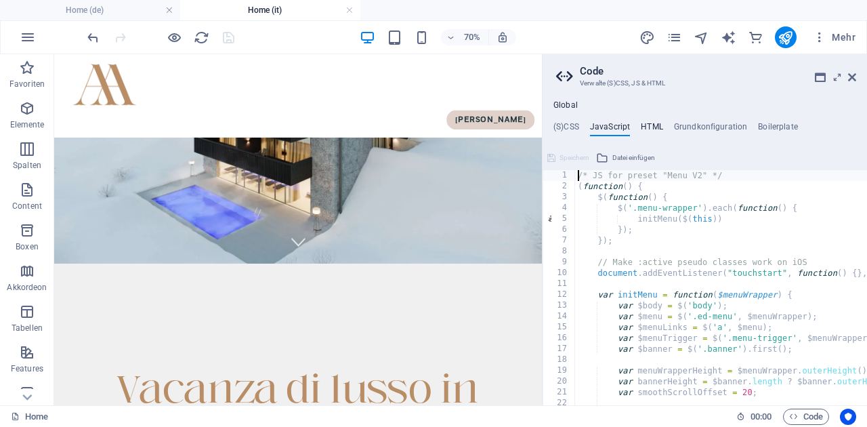
click at [656, 125] on h4 "HTML" at bounding box center [652, 129] width 22 height 15
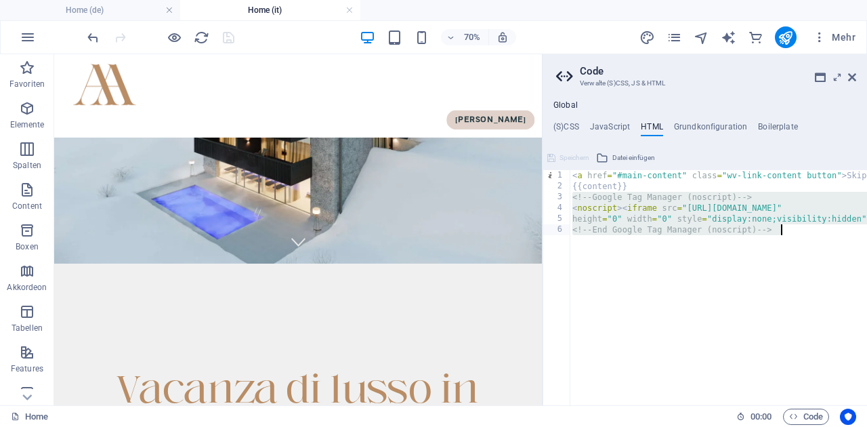
drag, startPoint x: 573, startPoint y: 198, endPoint x: 793, endPoint y: 231, distance: 221.8
click at [793, 231] on div "< a href = "#main-content" class = "wv-link-content button" > Skip to main cont…" at bounding box center [770, 298] width 403 height 257
paste textarea
type textarea "<!-- End Google Tag Manager (noscript) -->"
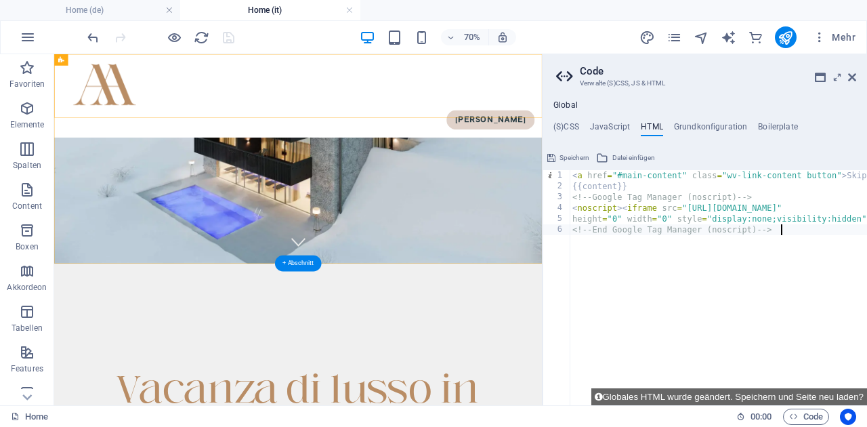
click at [376, 134] on nav "[PERSON_NAME]" at bounding box center [402, 148] width 675 height 28
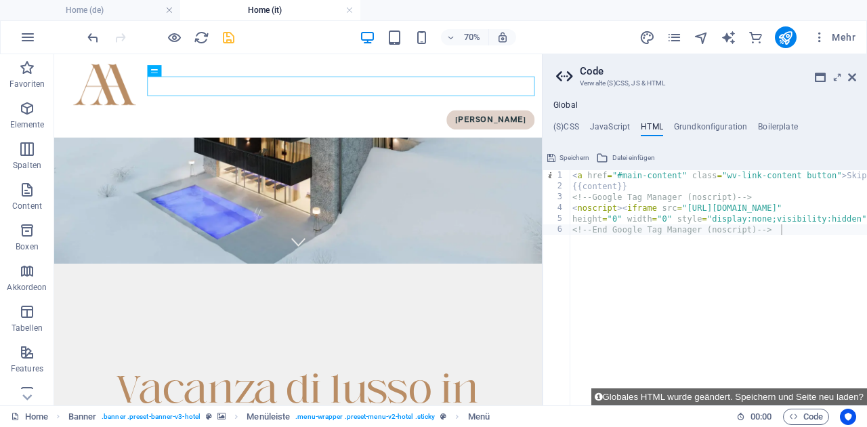
click at [230, 37] on icon "save" at bounding box center [229, 38] width 16 height 16
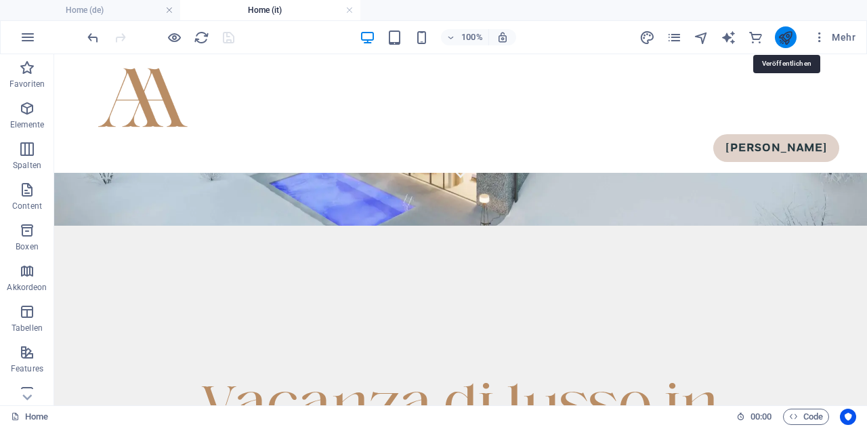
click at [786, 39] on icon "publish" at bounding box center [785, 38] width 16 height 16
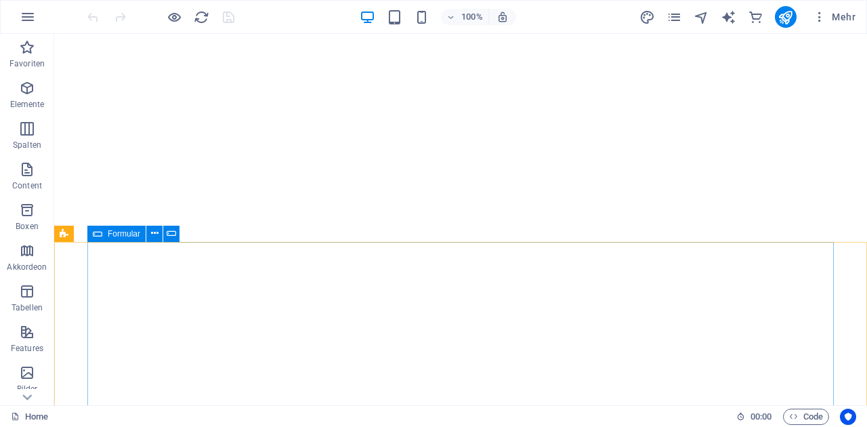
click at [99, 235] on icon at bounding box center [97, 233] width 9 height 16
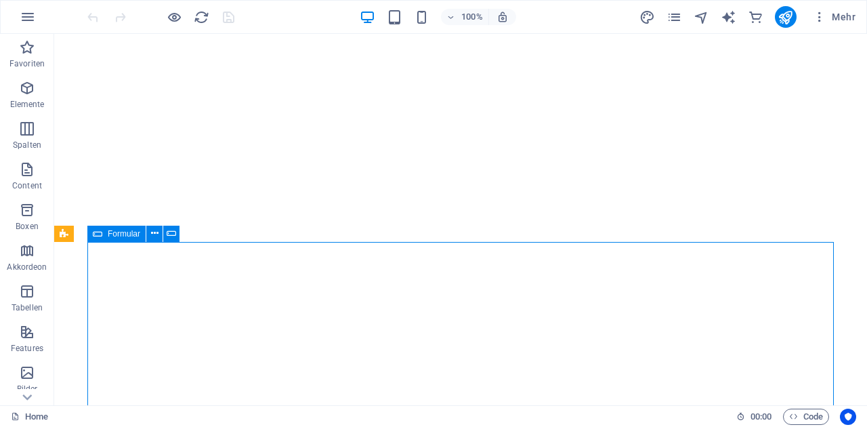
click at [99, 235] on icon at bounding box center [97, 233] width 9 height 16
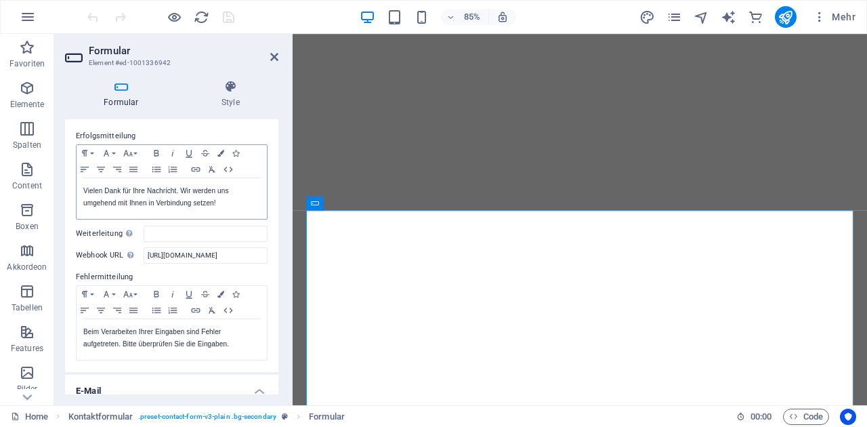
scroll to position [102, 0]
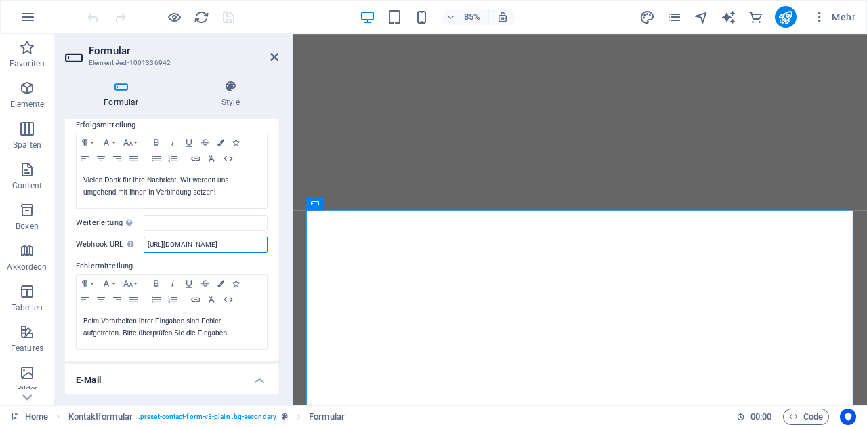
click at [197, 242] on input "https://hook.eu2.make.com/yg7mkkp782fco5mootw2760x7xkjjxuq" at bounding box center [206, 244] width 124 height 16
paste input "xm319wwri9b7usil222y3z4rhppam6iw"
type input "https://hook.eu2.make.com/xm319wwri9b7usil222y3z4rhppam6iw"
click at [213, 260] on label "Fehlermitteilung" at bounding box center [172, 266] width 192 height 16
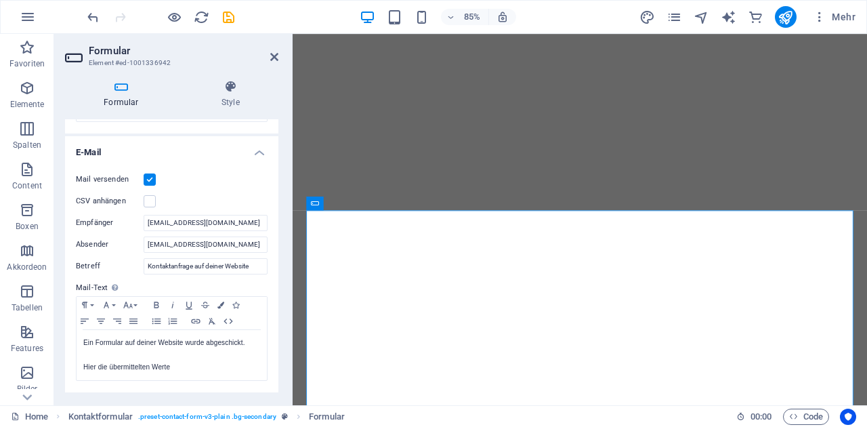
scroll to position [330, 0]
drag, startPoint x: 213, startPoint y: 217, endPoint x: 132, endPoint y: 221, distance: 80.7
click at [132, 221] on div "Empfänger info@lahnerhof.it" at bounding box center [172, 222] width 192 height 16
type input "info@digitalmarketingblog.it"
click at [190, 245] on input "landingpage@hotel.lahnerhof.it" at bounding box center [206, 244] width 124 height 16
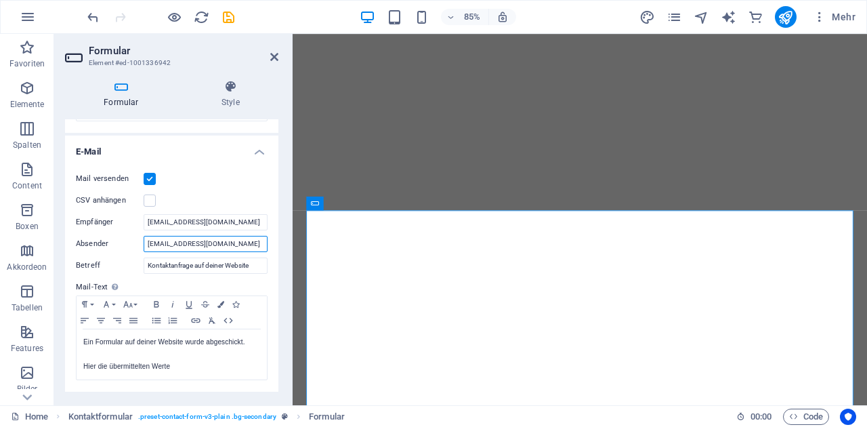
click at [244, 246] on input "landingpage@hotel.lahnerhof.it" at bounding box center [206, 244] width 124 height 16
type input "landingpage@hotel.alma-alpina."
drag, startPoint x: 240, startPoint y: 221, endPoint x: 167, endPoint y: 223, distance: 73.8
click at [167, 223] on input "info@digitalmarketingblog.it" at bounding box center [206, 222] width 124 height 16
type input "info@alma-alpina.com"
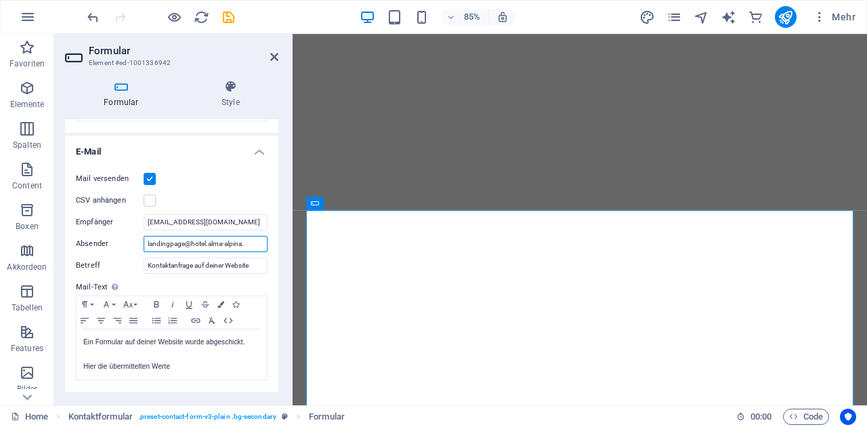
click at [252, 245] on input "landingpage@hotel.alma-alpina." at bounding box center [206, 244] width 124 height 16
type input "landingpage@hotel.alma-alpina.com"
click at [229, 22] on icon "save" at bounding box center [229, 17] width 16 height 16
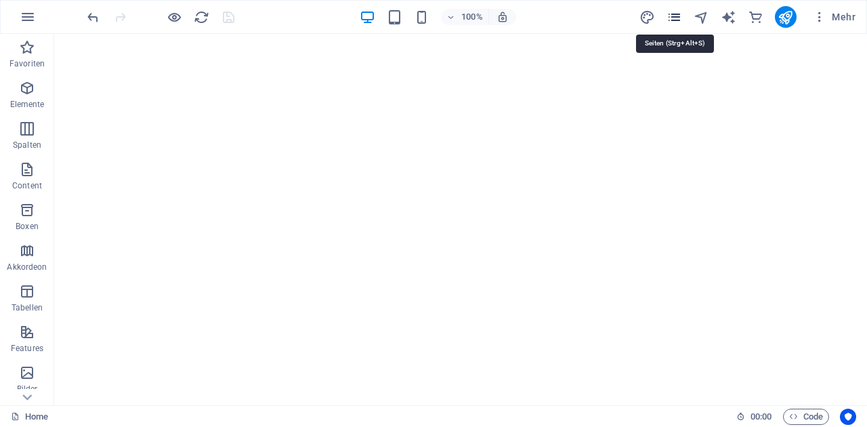
click at [674, 20] on icon "pages" at bounding box center [674, 17] width 16 height 16
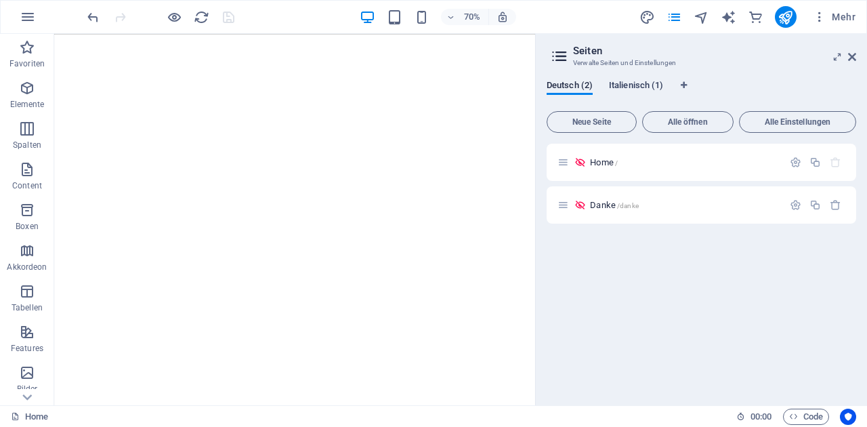
click at [629, 93] on button "Italienisch (1)" at bounding box center [636, 87] width 54 height 15
click at [598, 157] on div "Home /" at bounding box center [669, 162] width 225 height 16
click at [601, 163] on span "Home /" at bounding box center [604, 162] width 28 height 10
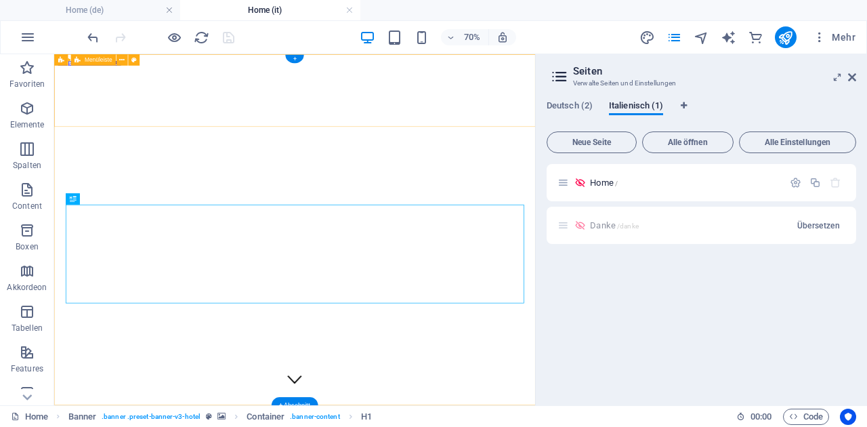
scroll to position [0, 0]
click at [856, 72] on aside "Seiten Verwalte Seiten und Einstellungen Deutsch (2) Italienisch (1) Neue Seite…" at bounding box center [701, 229] width 332 height 351
drag, startPoint x: 853, startPoint y: 81, endPoint x: 789, endPoint y: 26, distance: 83.6
click at [853, 81] on icon at bounding box center [852, 77] width 8 height 11
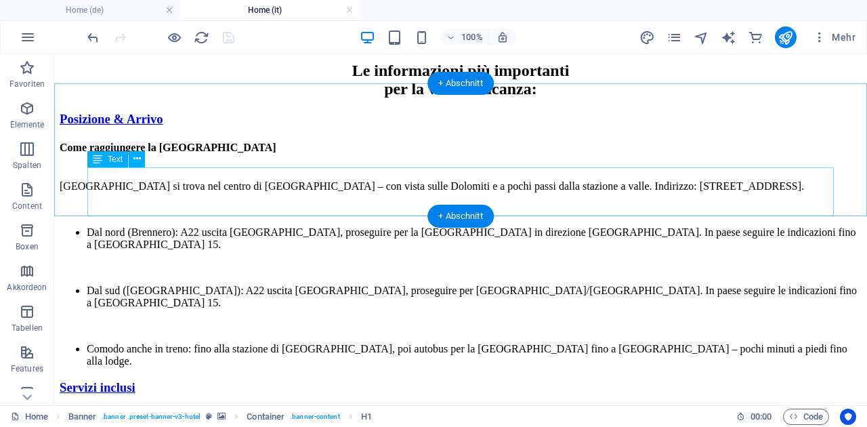
scroll to position [7559, 0]
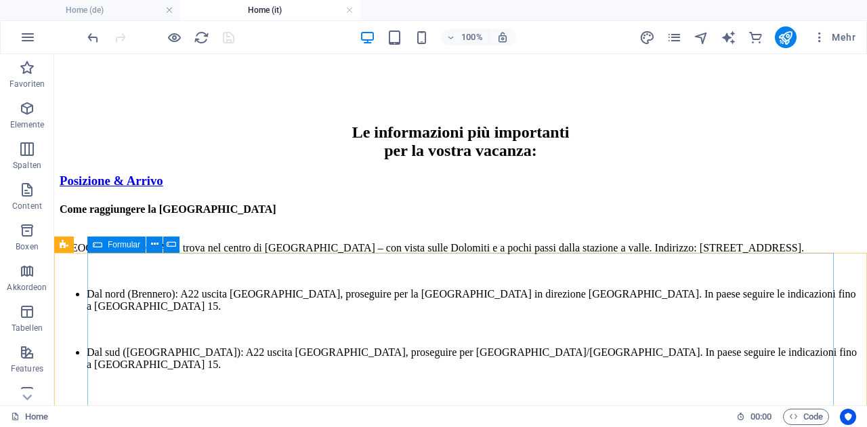
click at [100, 243] on icon at bounding box center [97, 244] width 9 height 16
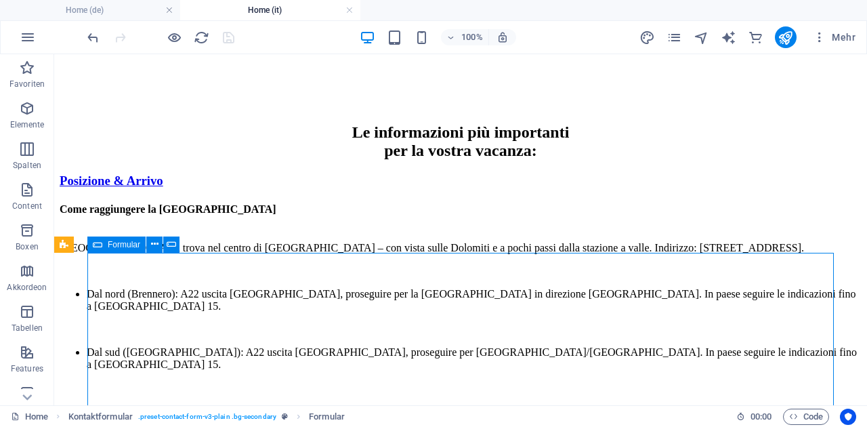
click at [100, 243] on icon at bounding box center [97, 244] width 9 height 16
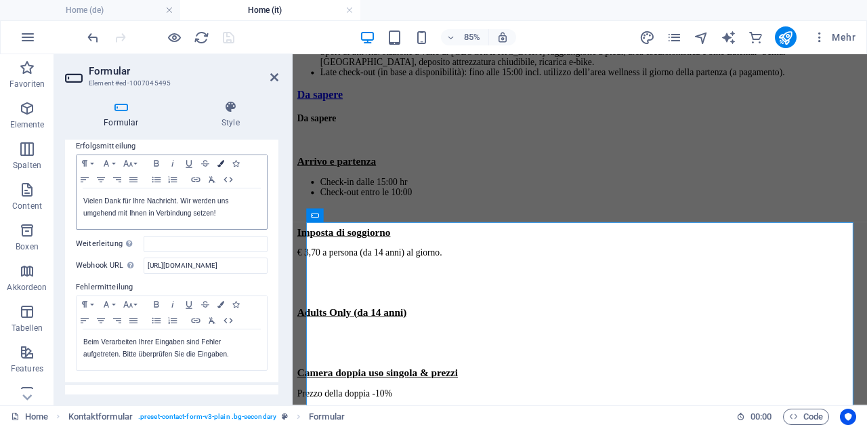
scroll to position [114, 0]
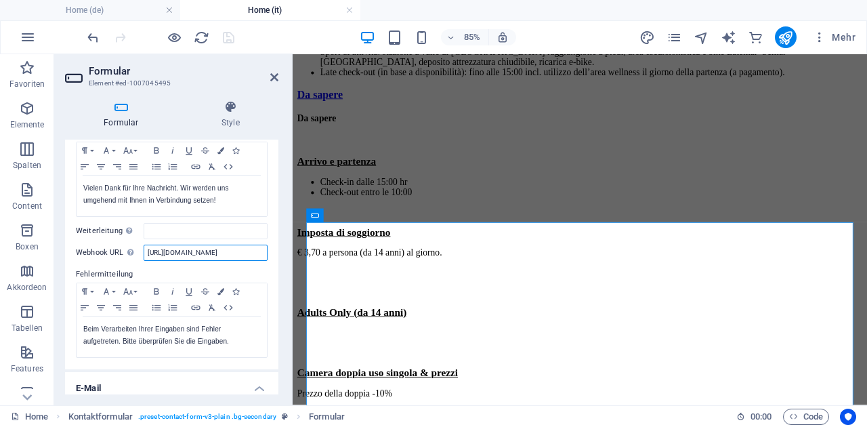
click at [208, 250] on input "https://hook.eu2.make.com/yg7mkkp782fco5mootw2760x7xkjjxuq" at bounding box center [206, 252] width 124 height 16
paste input "xm319wwri9b7usil222y3z4rhppam6iw"
type input "https://hook.eu2.make.com/xm319wwri9b7usil222y3z4rhppam6iw"
click at [214, 269] on label "Fehlermitteilung" at bounding box center [172, 274] width 192 height 16
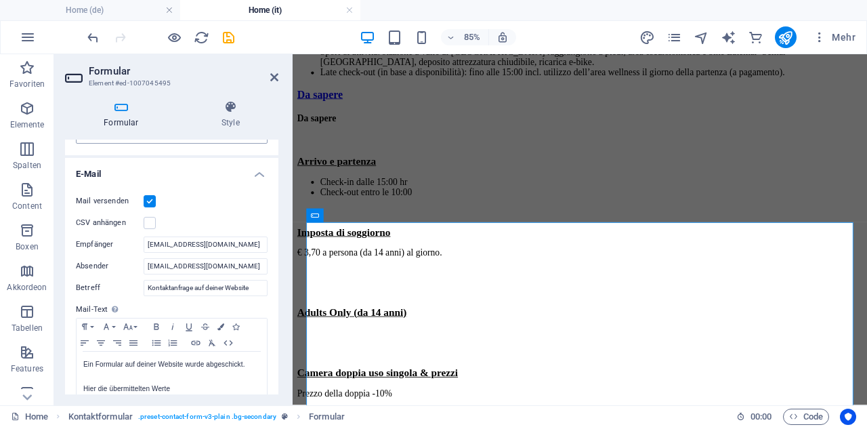
scroll to position [341, 0]
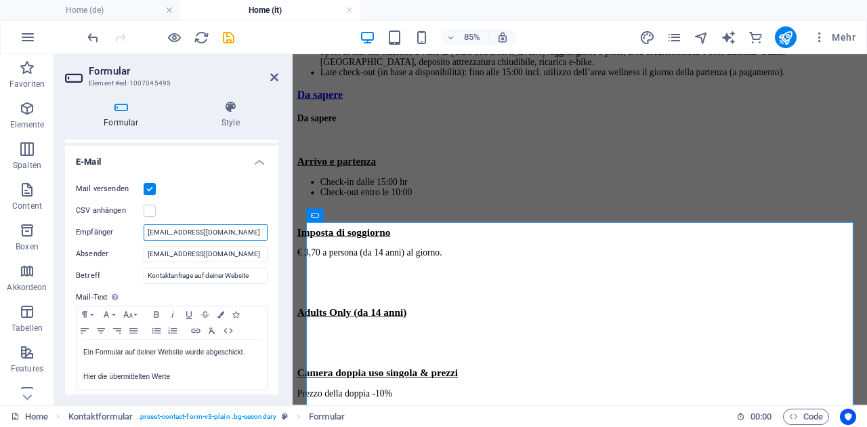
click at [211, 238] on input "info@lahnerhof.it" at bounding box center [206, 232] width 124 height 16
drag, startPoint x: 214, startPoint y: 233, endPoint x: 136, endPoint y: 230, distance: 77.9
click at [136, 230] on div "Empfänger info@lahnerhof.it" at bounding box center [172, 232] width 192 height 16
paste input "Info@alma-alpina.com"
type input "Info@alma-alpina.com"
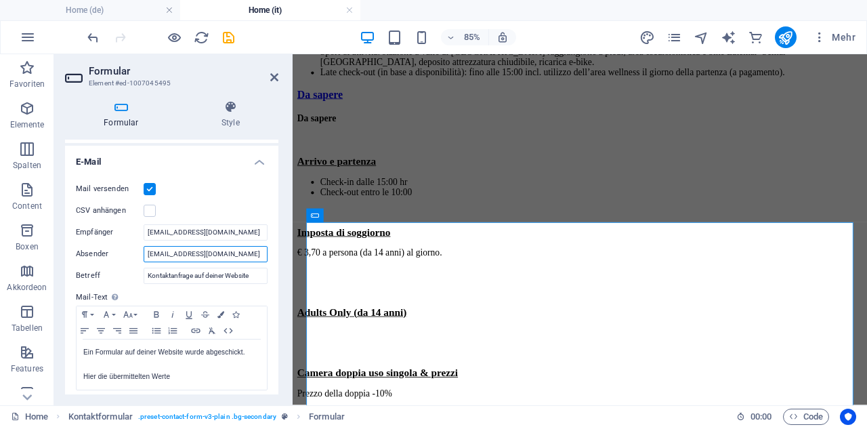
click at [193, 251] on input "landingpage@hotel.lahnerhof.it" at bounding box center [206, 254] width 124 height 16
drag, startPoint x: 246, startPoint y: 253, endPoint x: 209, endPoint y: 255, distance: 38.0
click at [209, 255] on input "landingpage@hotel.lahnerhof.it" at bounding box center [206, 254] width 124 height 16
type input "landingpage@hotel.alma-alpina.com"
click at [226, 39] on icon "save" at bounding box center [229, 38] width 16 height 16
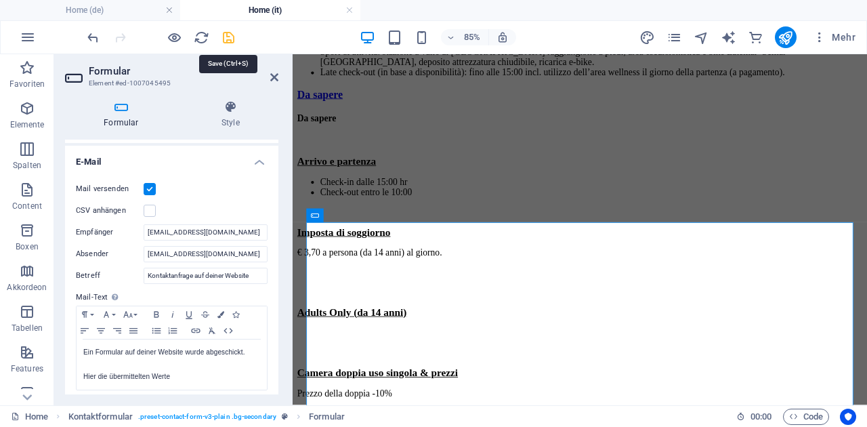
select select
checkbox input "false"
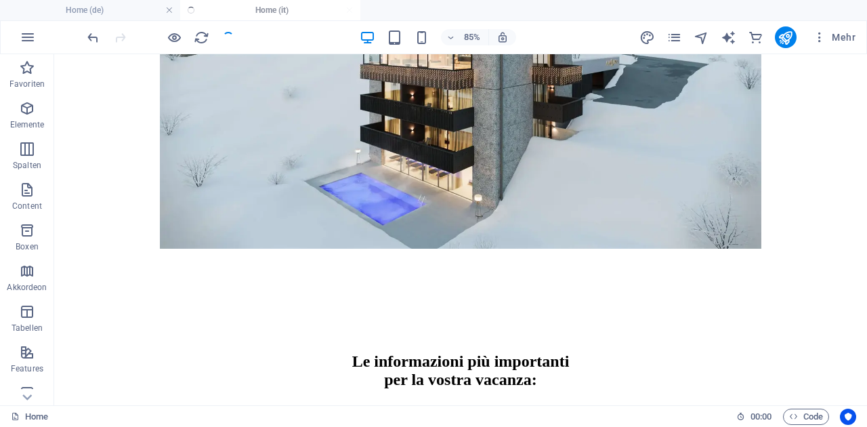
scroll to position [7559, 0]
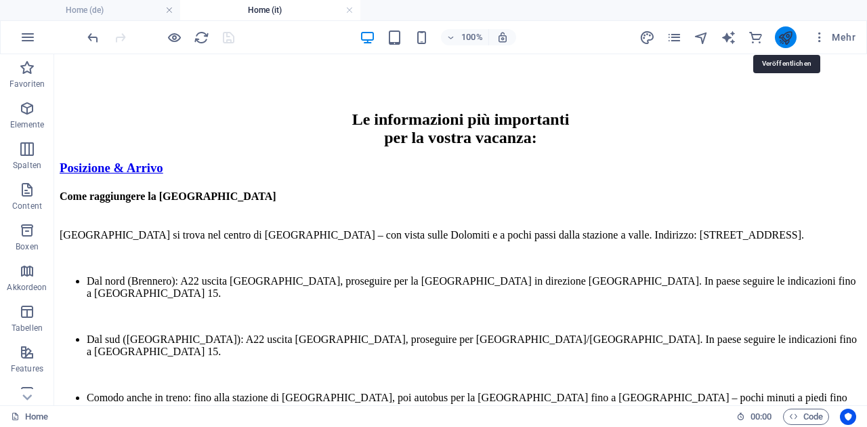
click at [783, 42] on icon "publish" at bounding box center [785, 38] width 16 height 16
